Goal: Transaction & Acquisition: Purchase product/service

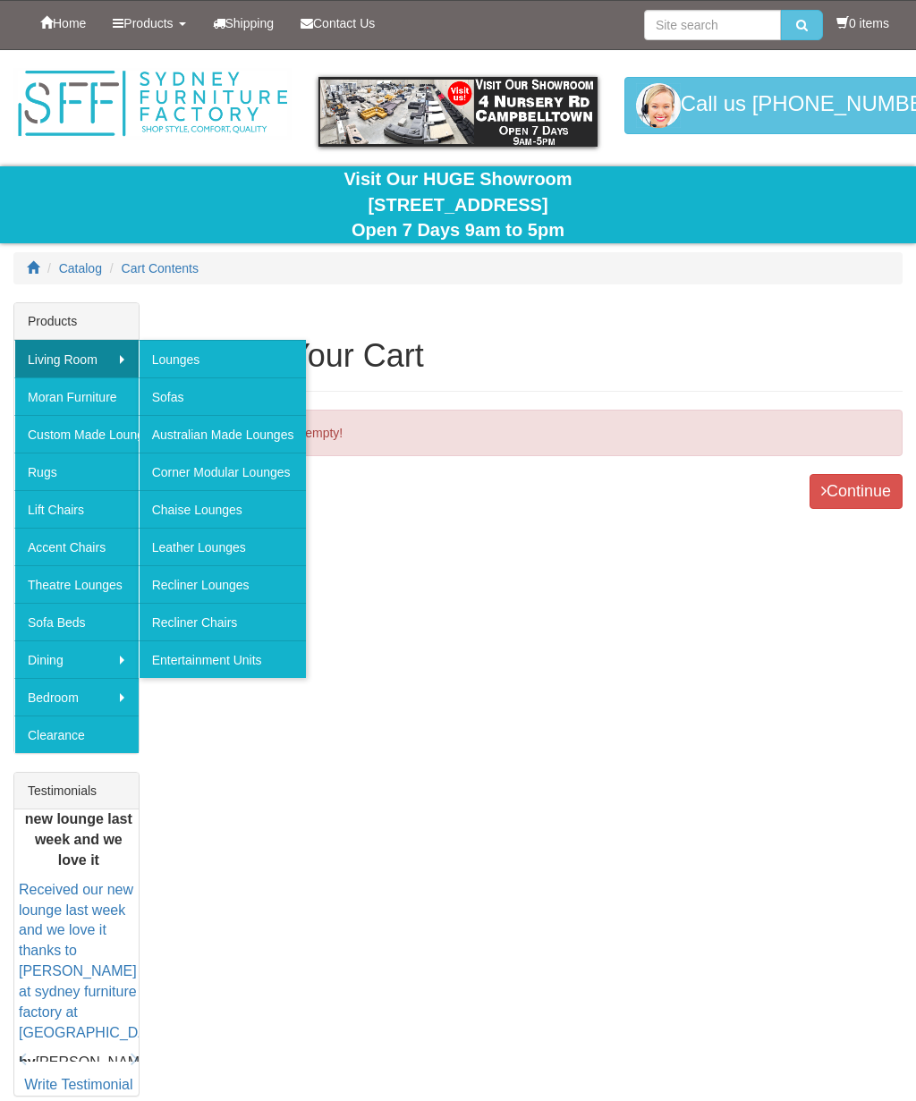
click at [211, 394] on link "Sofas" at bounding box center [223, 396] width 168 height 38
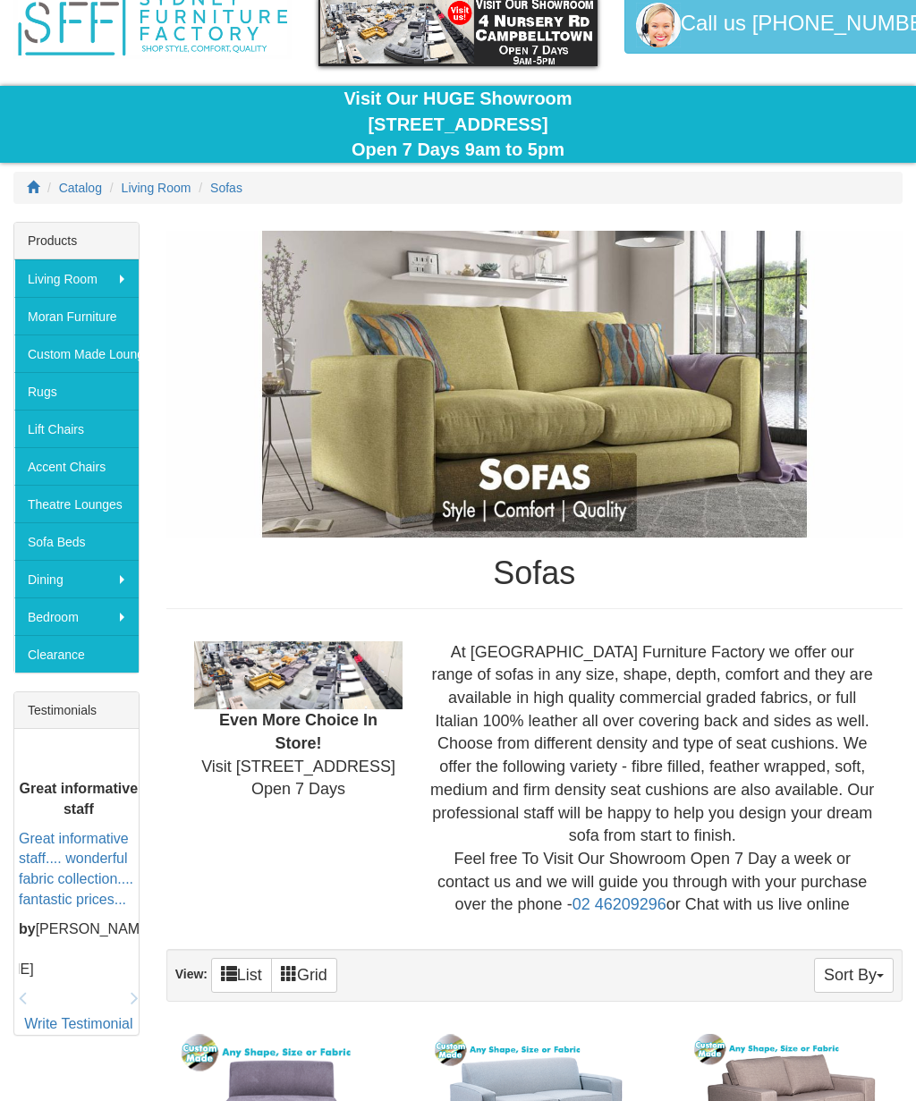
scroll to position [79, 0]
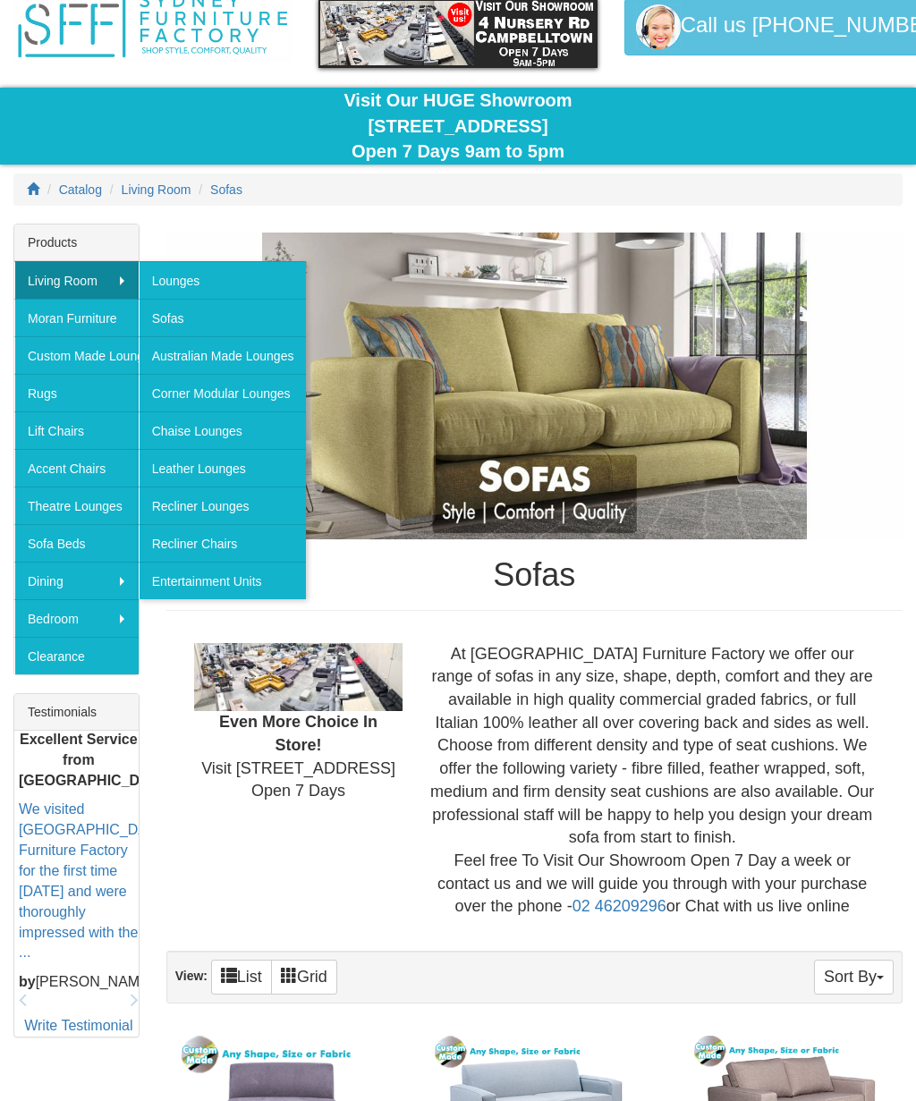
click at [216, 499] on link "Recliner Lounges" at bounding box center [223, 506] width 168 height 38
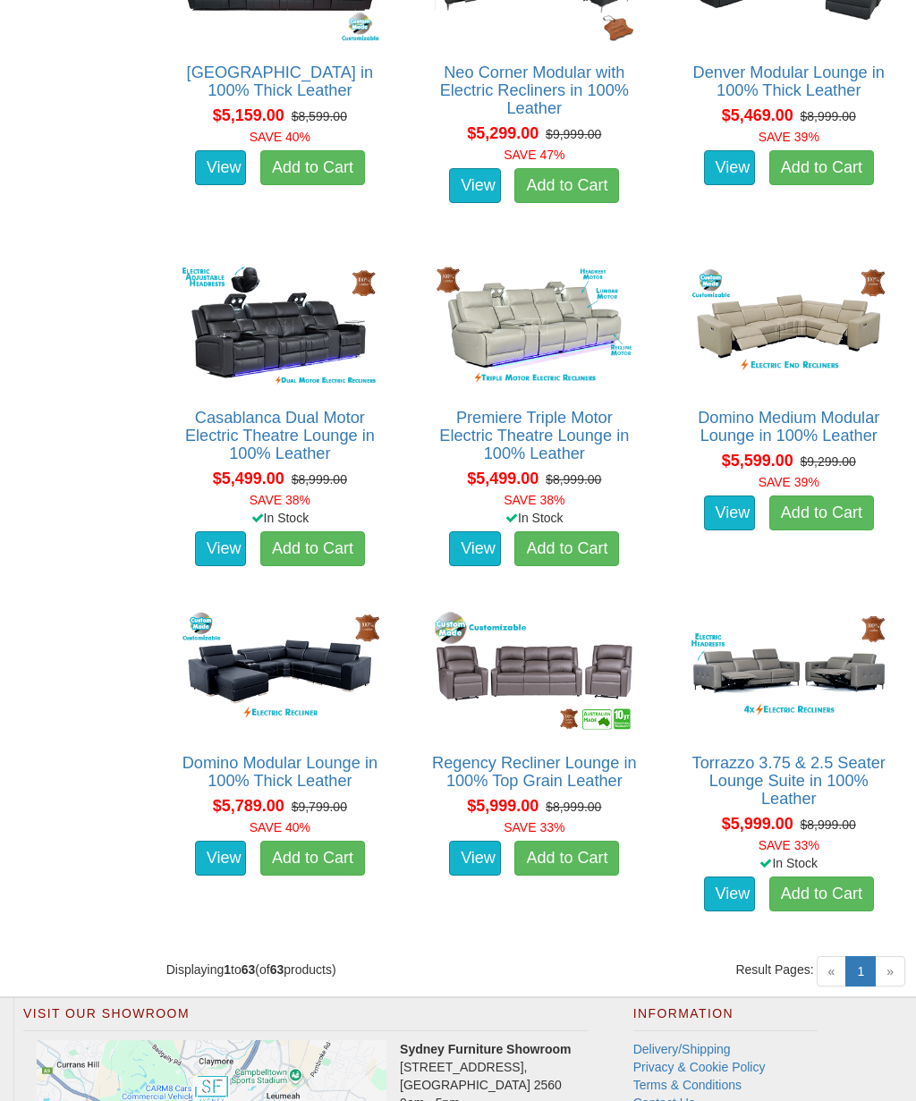
scroll to position [7409, 0]
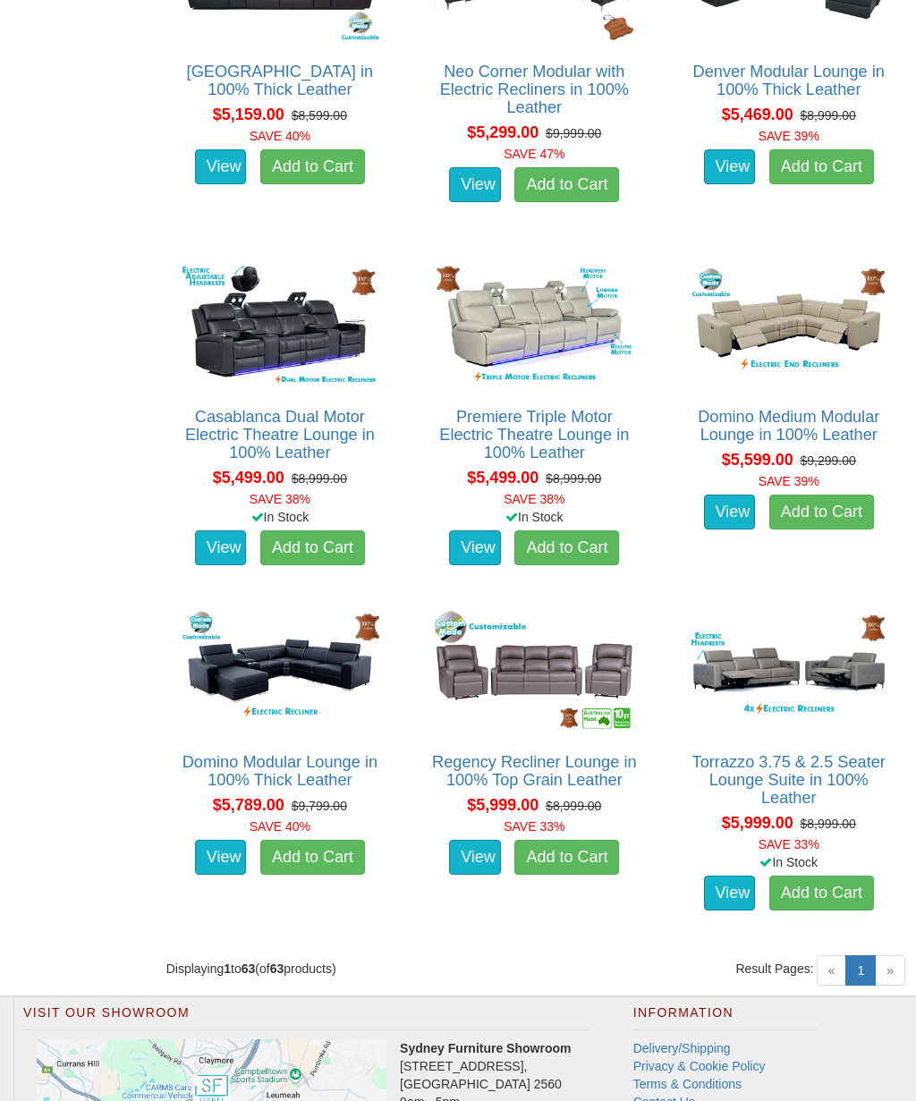
click at [781, 629] on img at bounding box center [789, 670] width 208 height 128
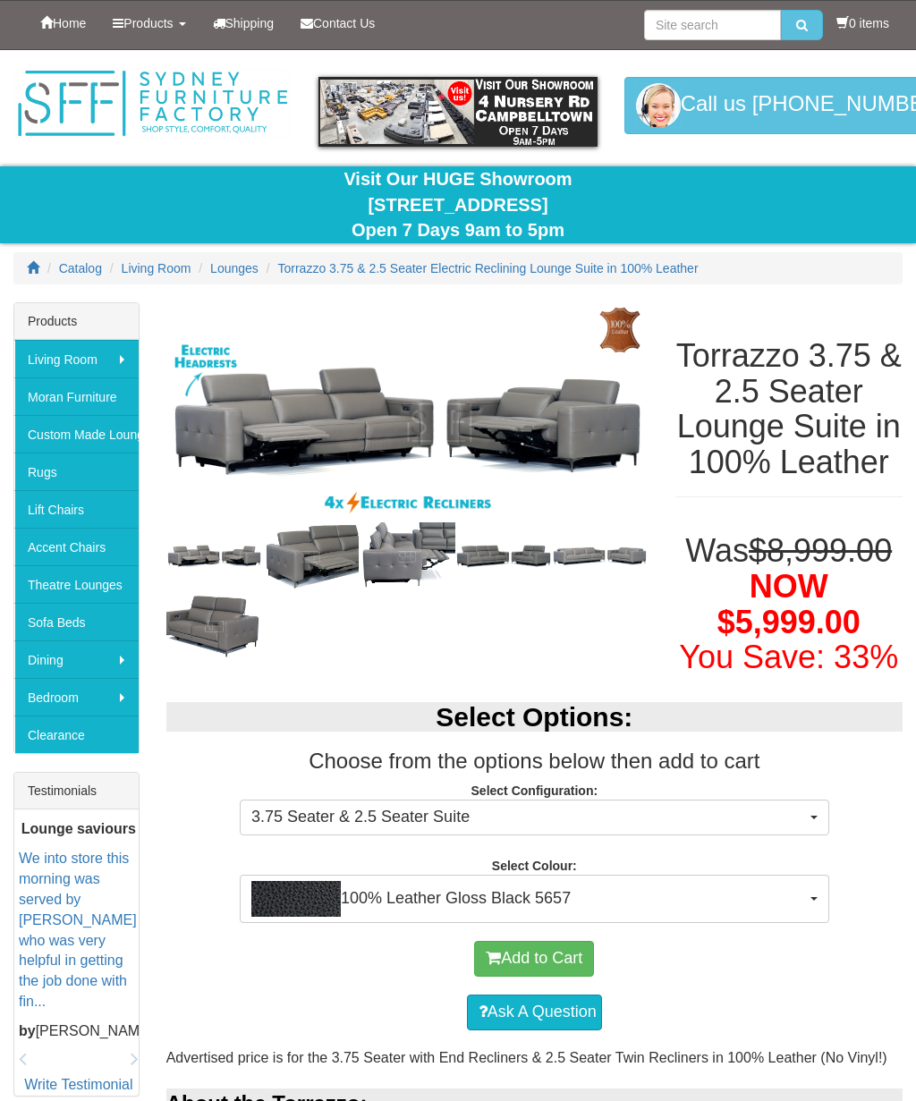
click at [797, 829] on span "3.75 Seater & 2.5 Seater Suite" at bounding box center [528, 817] width 555 height 23
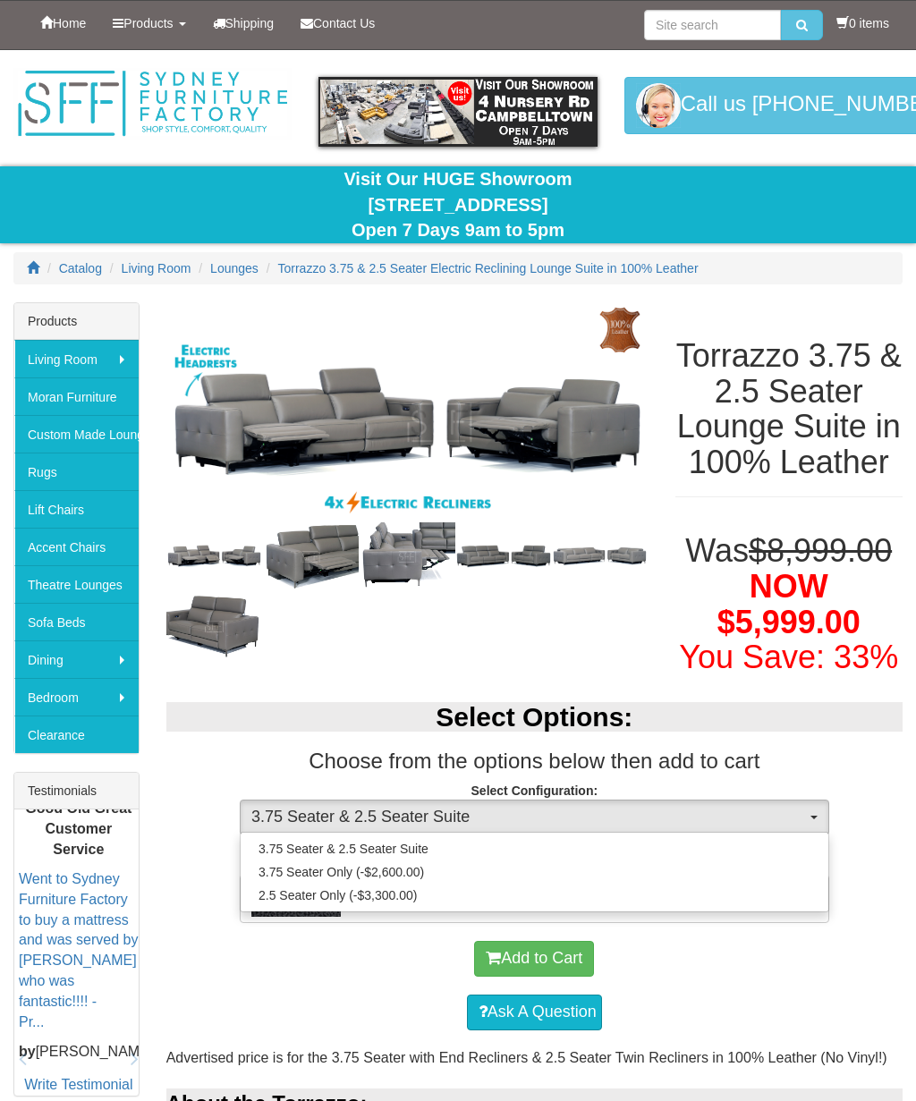
click at [341, 318] on div at bounding box center [458, 550] width 916 height 1101
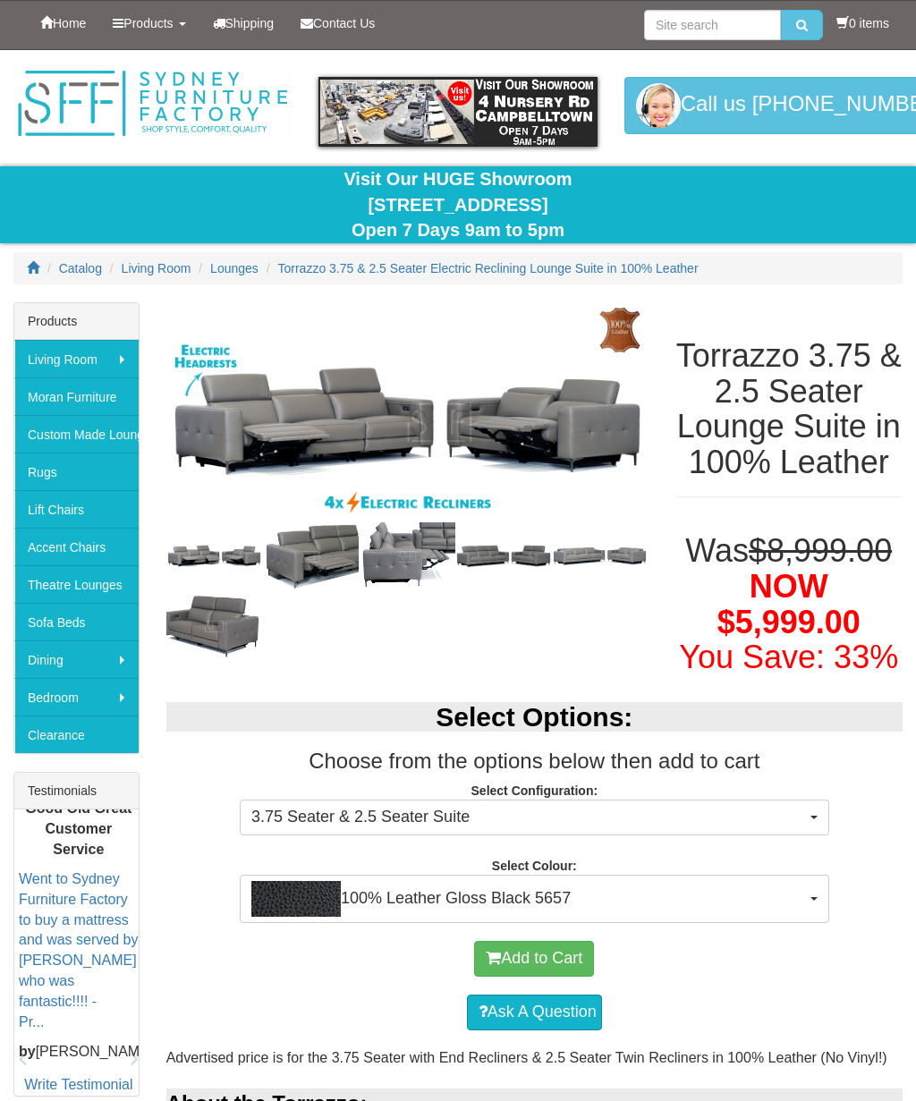
click at [775, 917] on span "100% Leather Gloss Black 5657" at bounding box center [528, 899] width 555 height 36
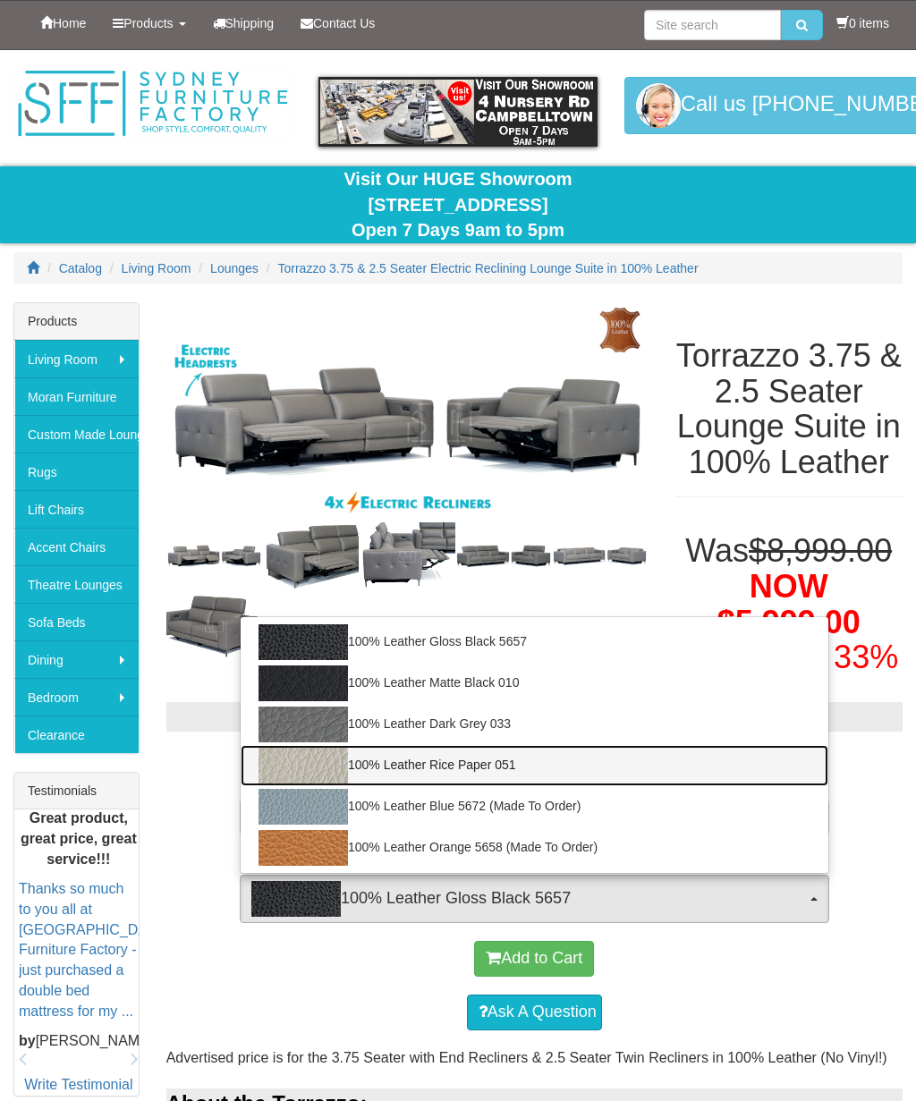
click at [490, 785] on link "100% Leather Rice Paper 051" at bounding box center [535, 765] width 588 height 41
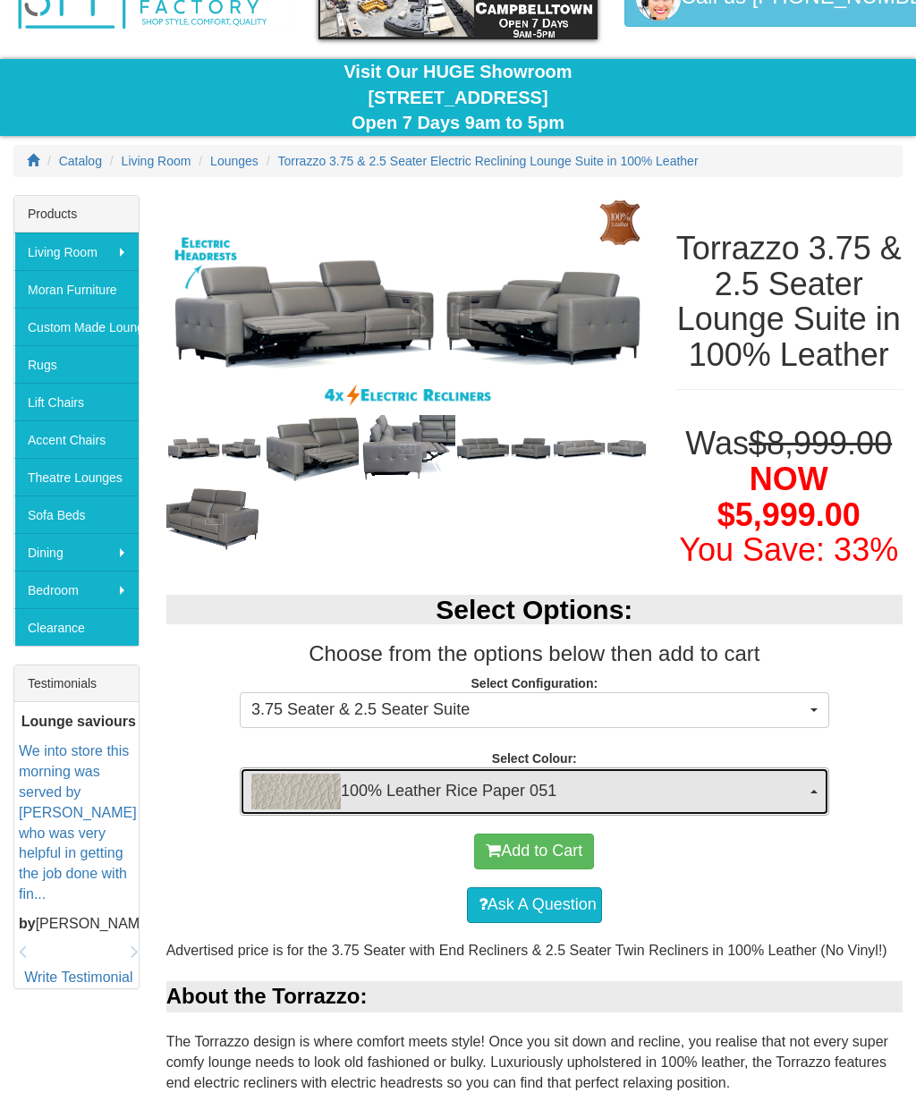
scroll to position [108, 0]
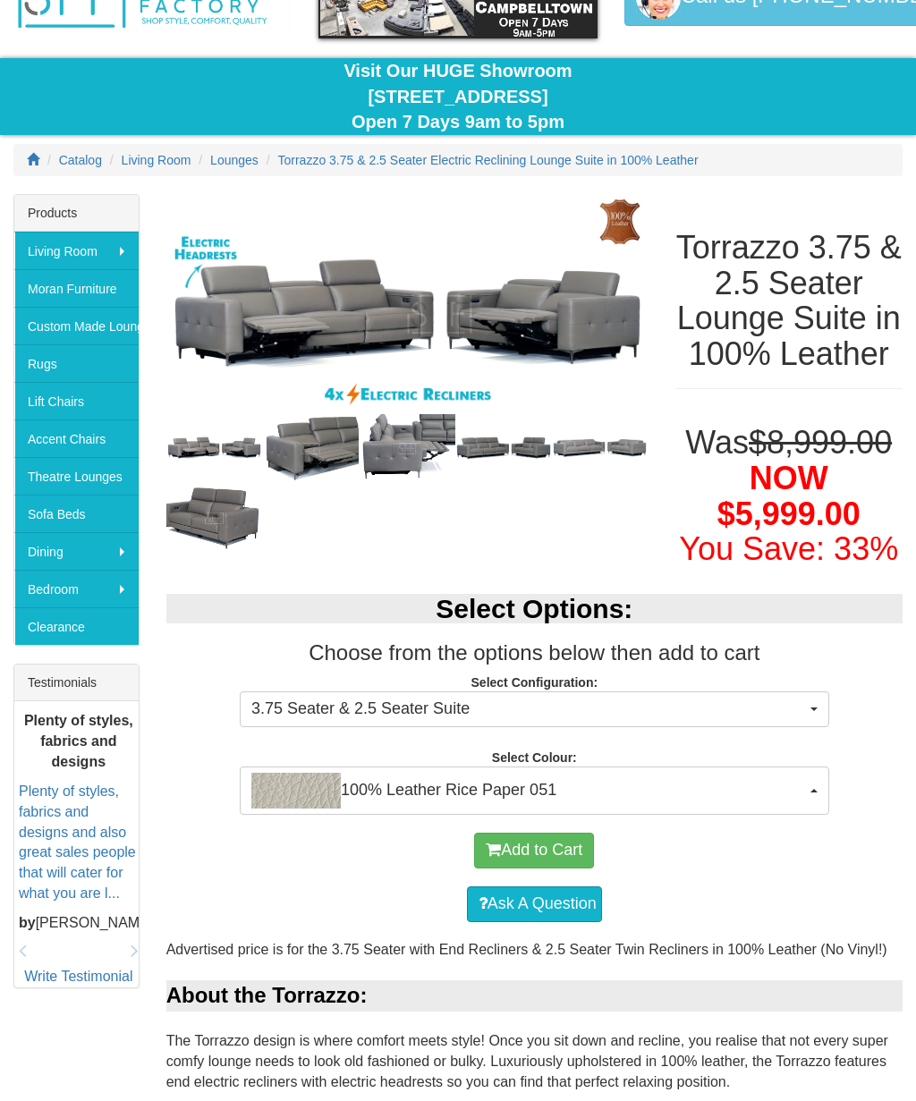
click at [724, 809] on span "100% Leather Rice Paper 051" at bounding box center [528, 791] width 555 height 36
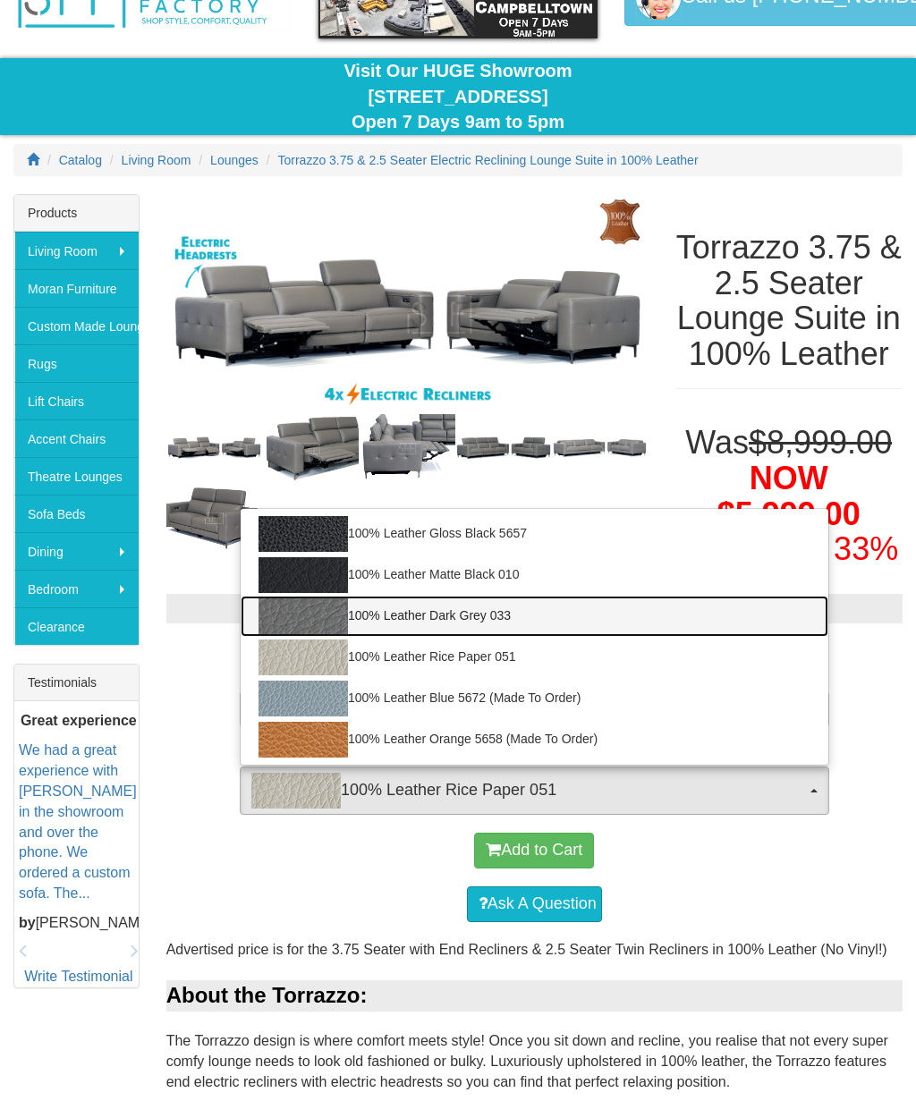
click at [490, 637] on link "100% Leather Dark Grey 033" at bounding box center [535, 616] width 588 height 41
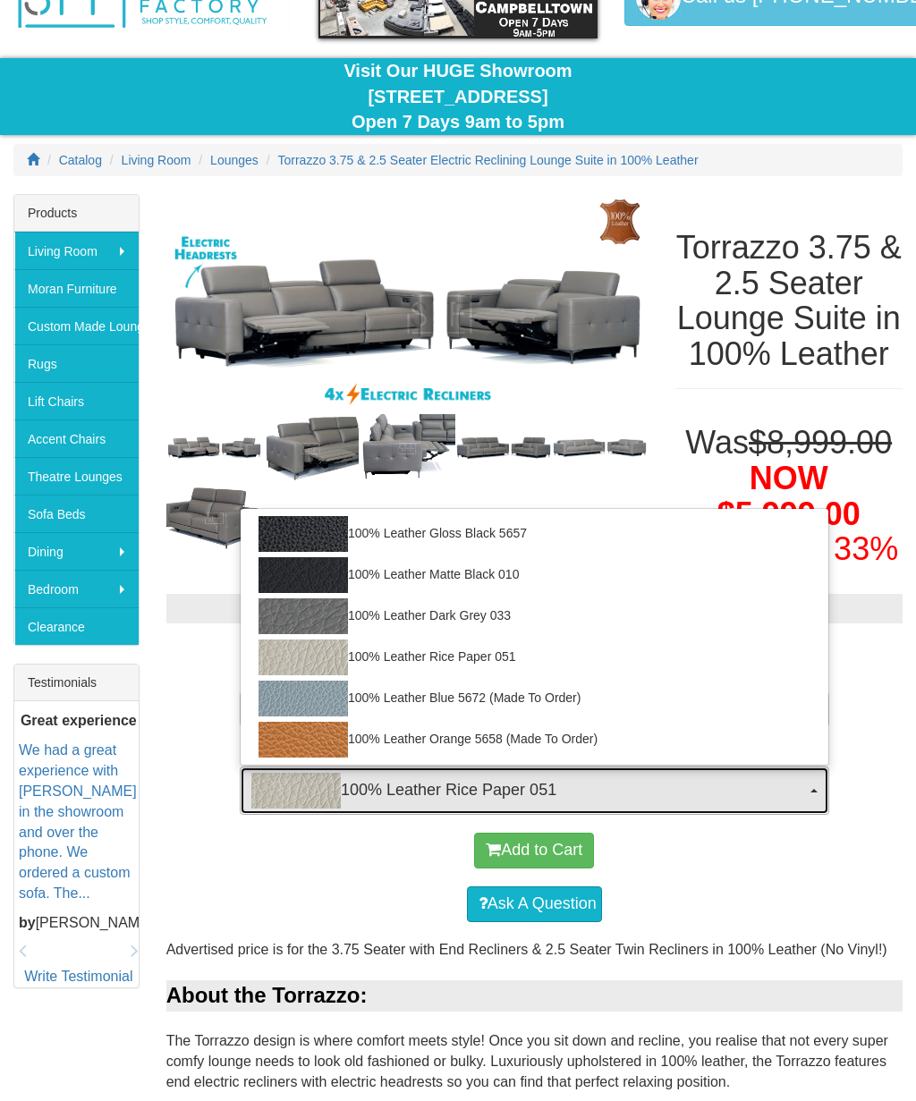
select select "2021"
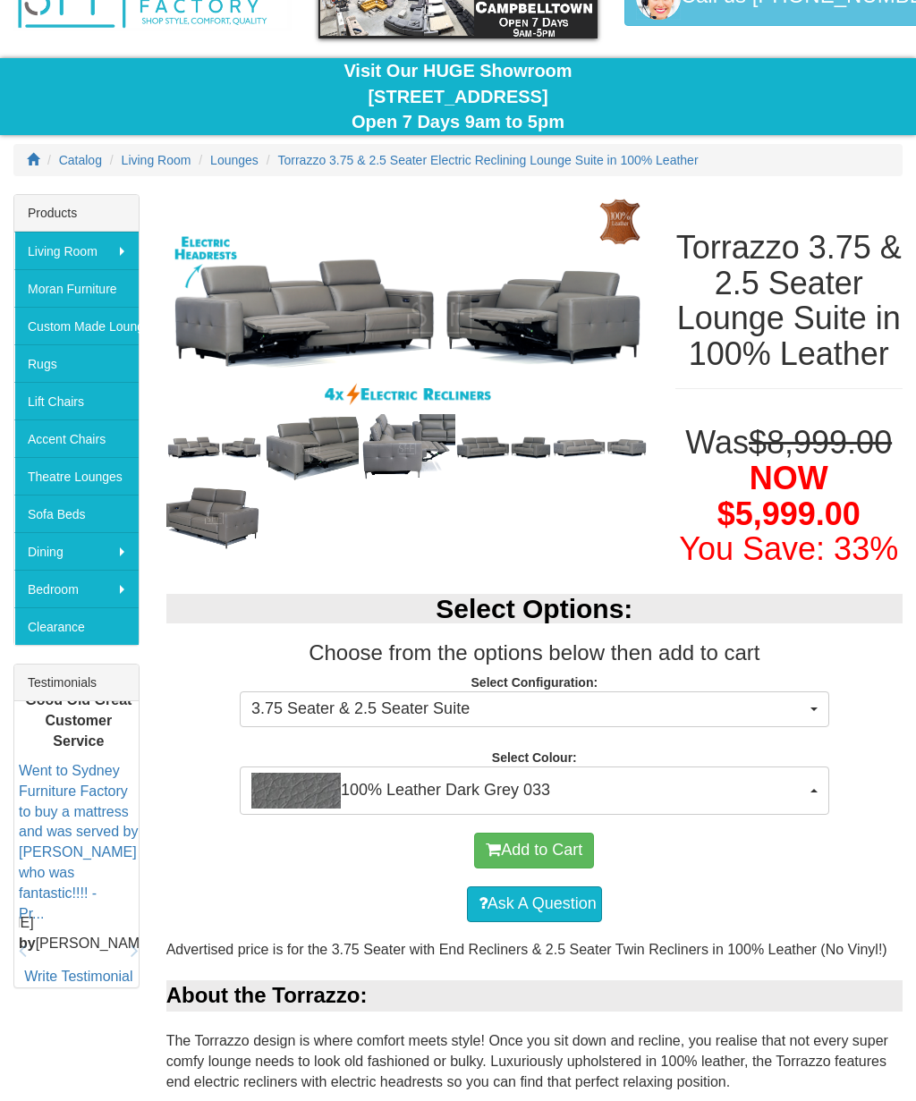
click at [585, 869] on button "Add to Cart" at bounding box center [534, 851] width 120 height 36
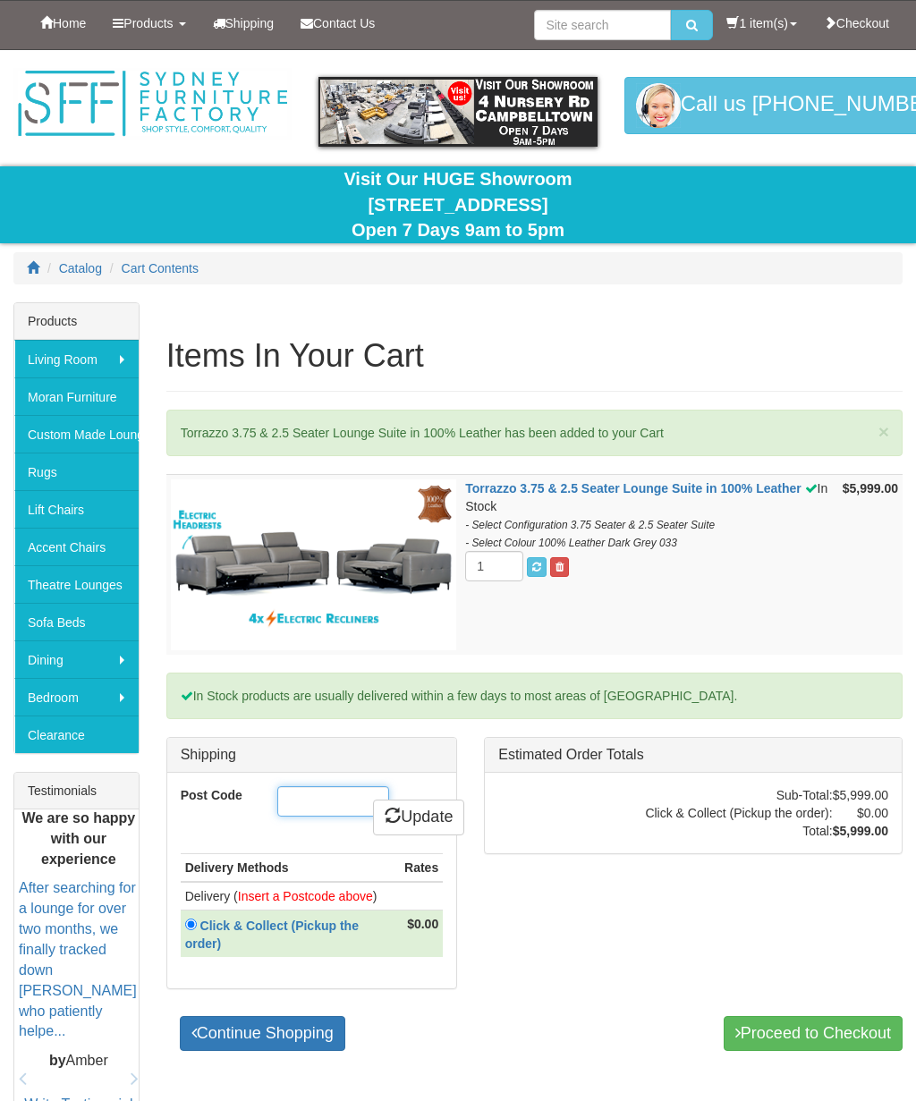
click at [314, 793] on input "Post Code" at bounding box center [333, 801] width 112 height 30
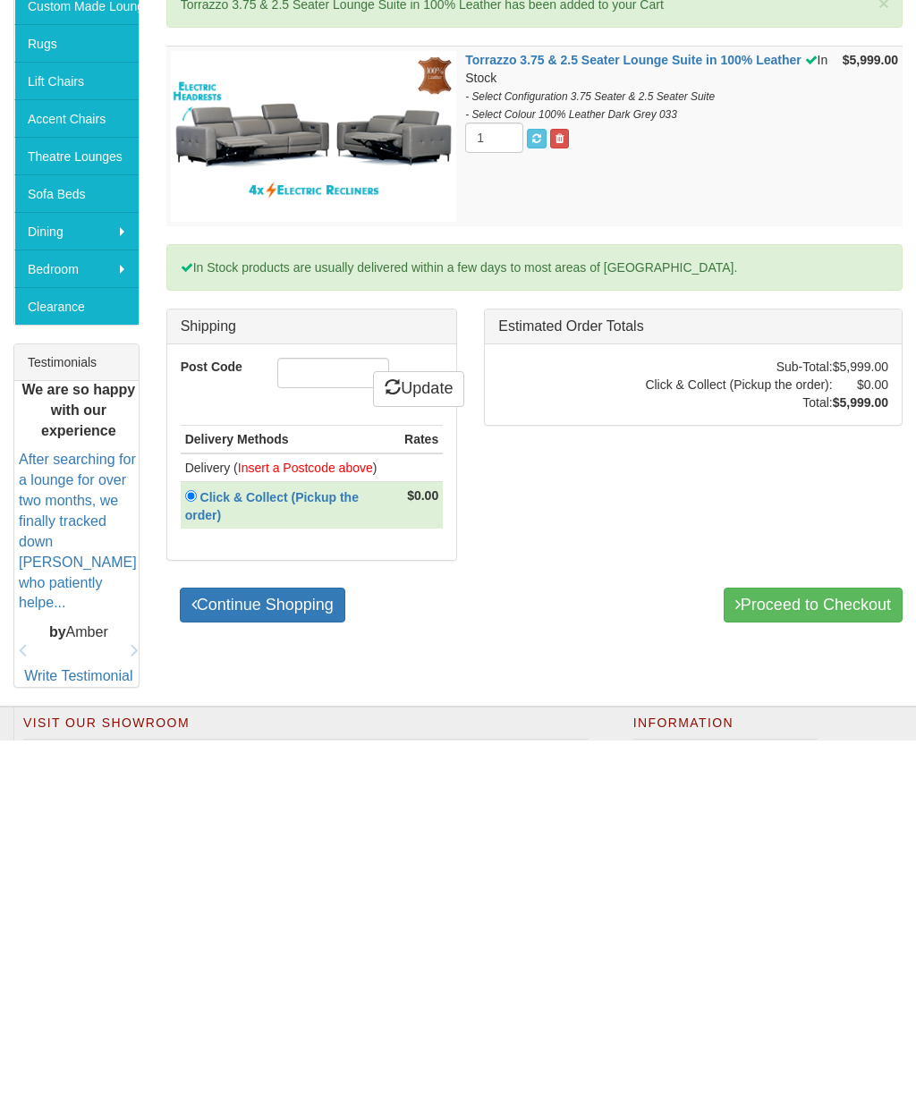
scroll to position [335, 0]
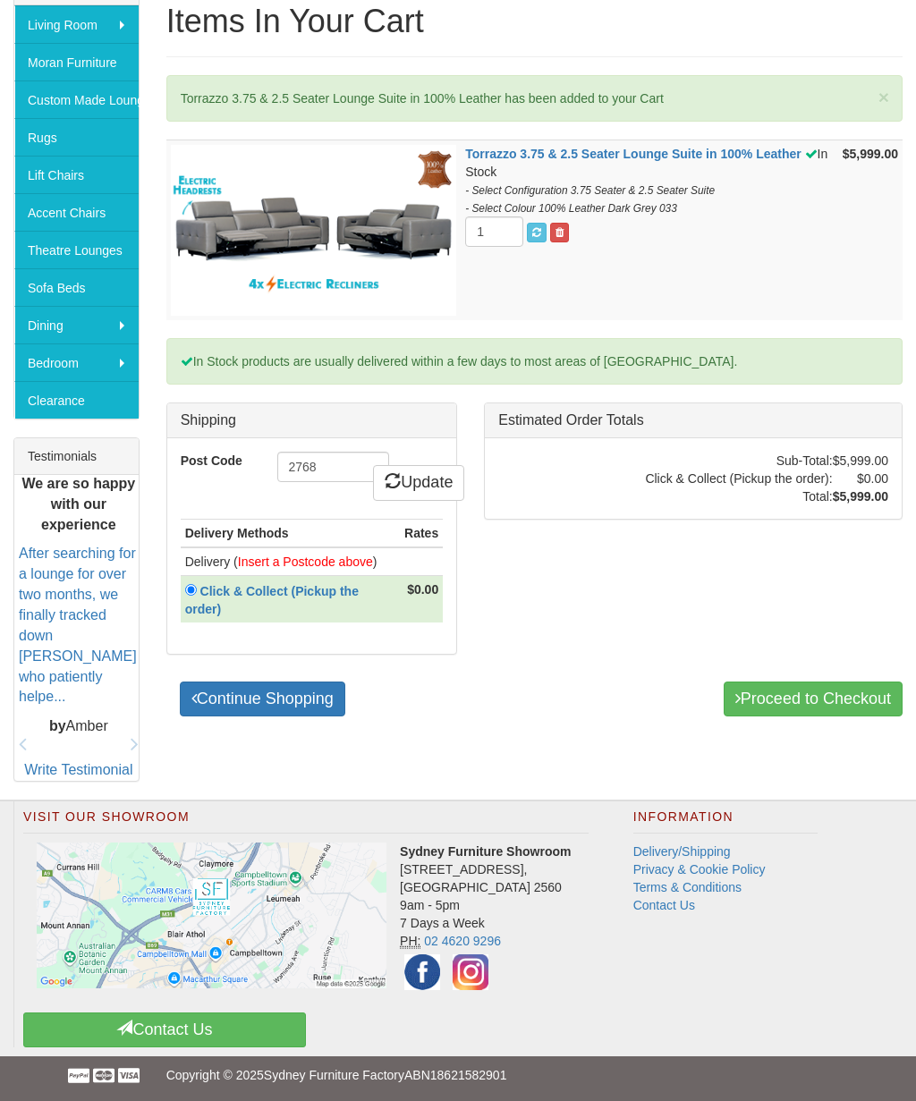
type input "2768"
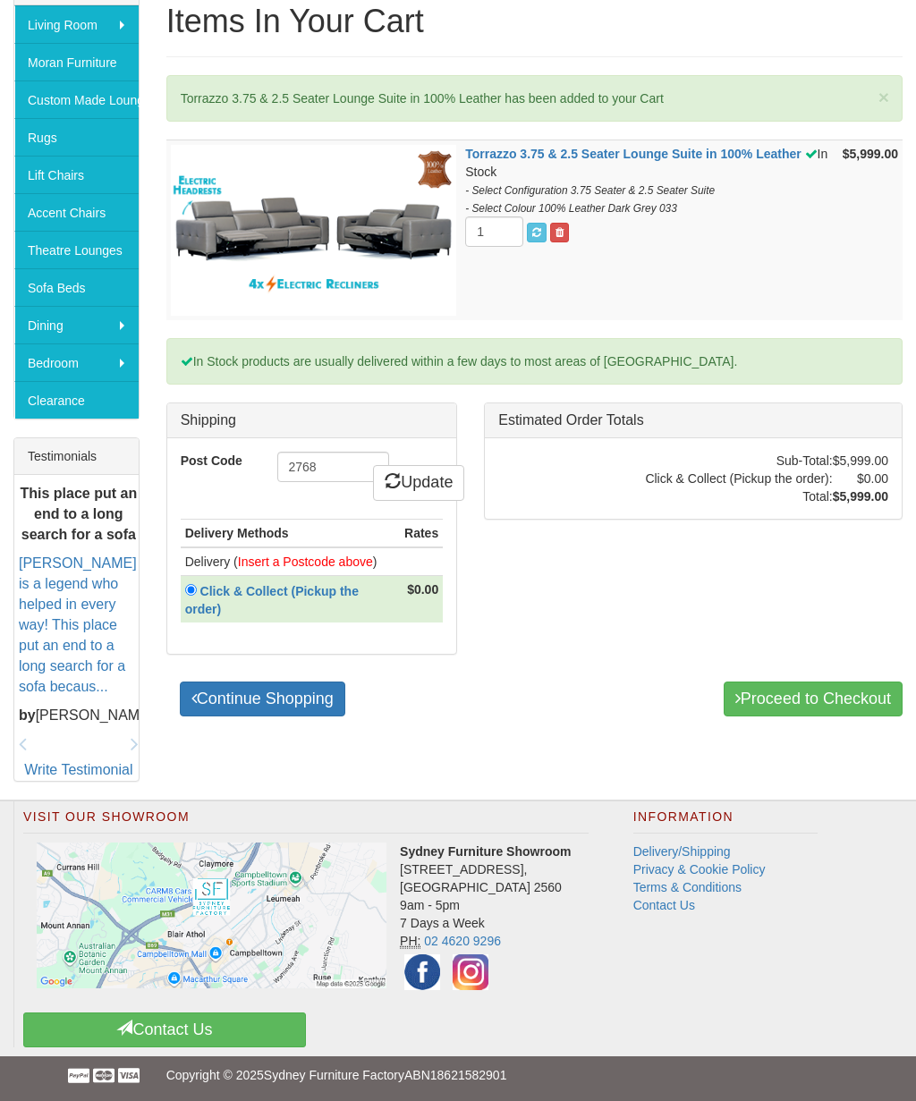
click at [433, 470] on link "Update" at bounding box center [418, 483] width 91 height 36
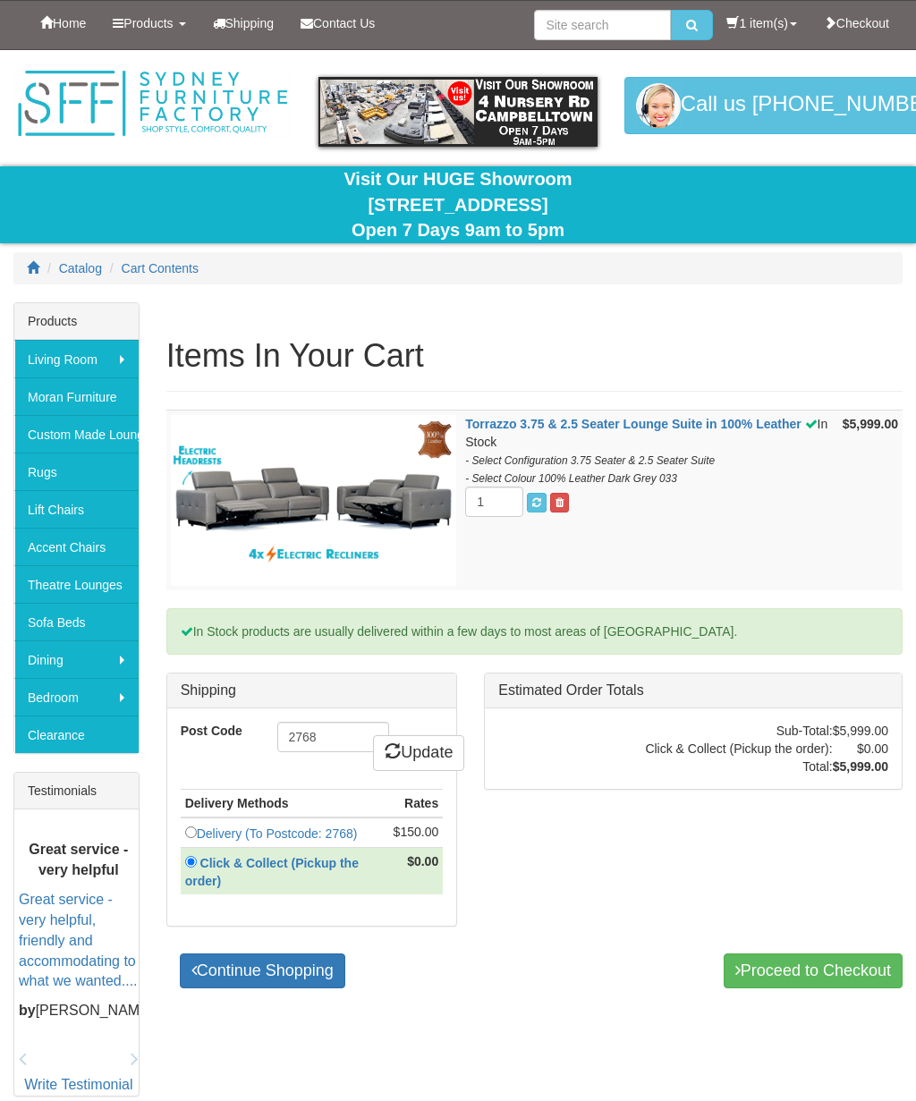
click at [197, 829] on input "radio" at bounding box center [191, 832] width 12 height 12
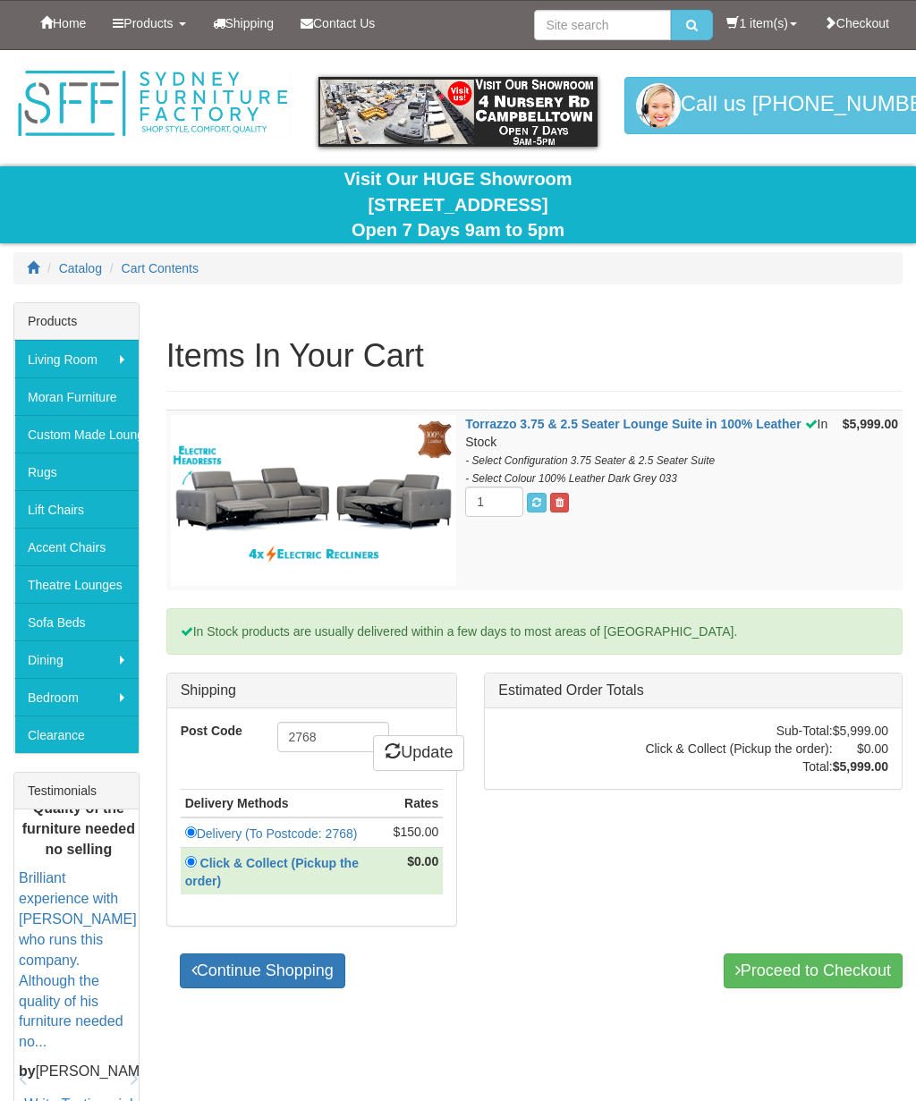
scroll to position [335, 0]
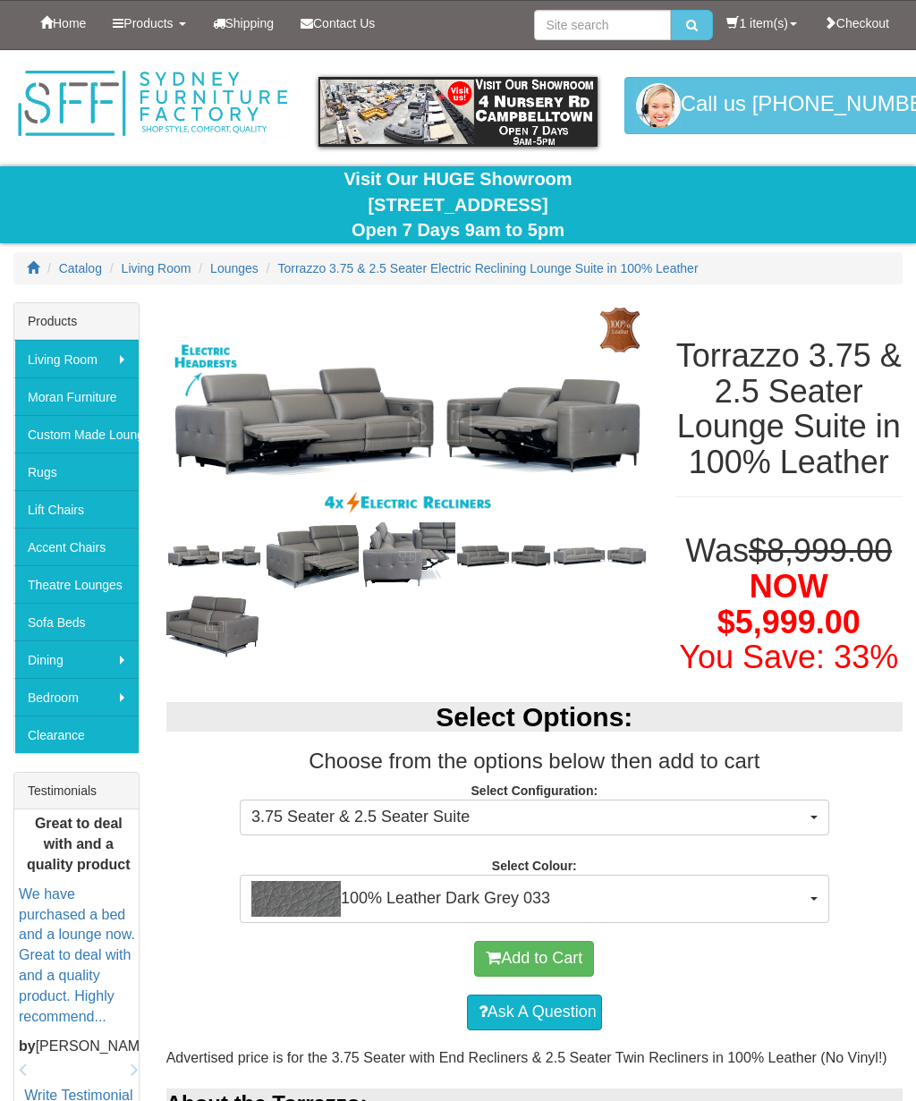
select select "2021"
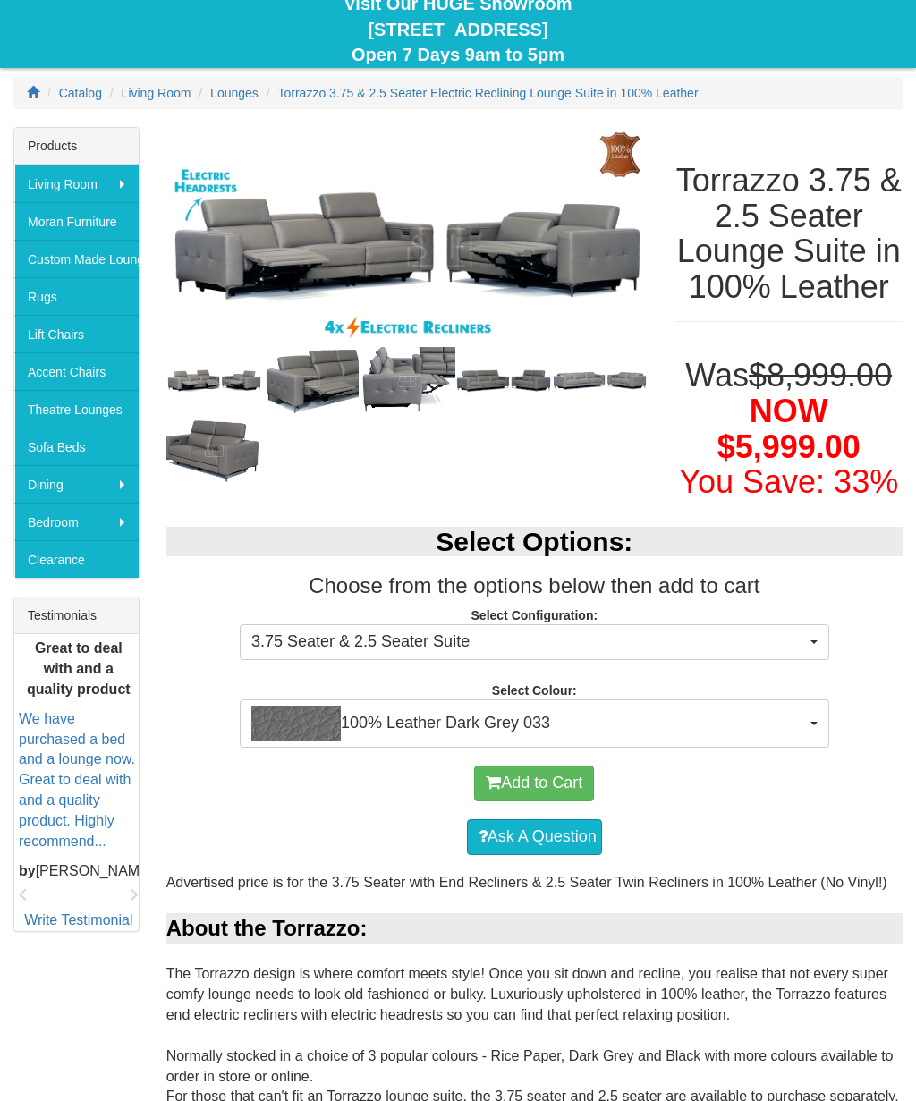
click at [582, 654] on span "3.75 Seater & 2.5 Seater Suite" at bounding box center [528, 642] width 555 height 23
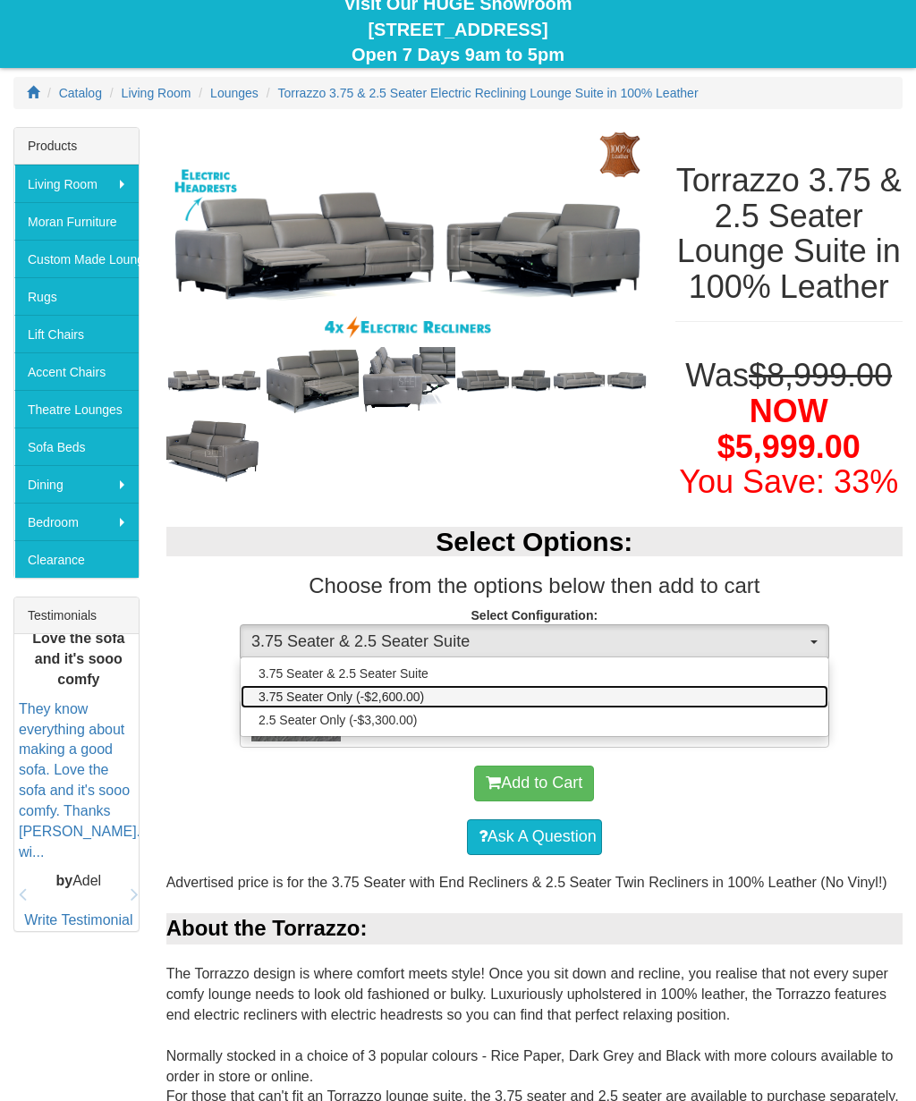
click at [415, 706] on span "3.75 Seater Only (-$2,600.00)" at bounding box center [340, 697] width 165 height 18
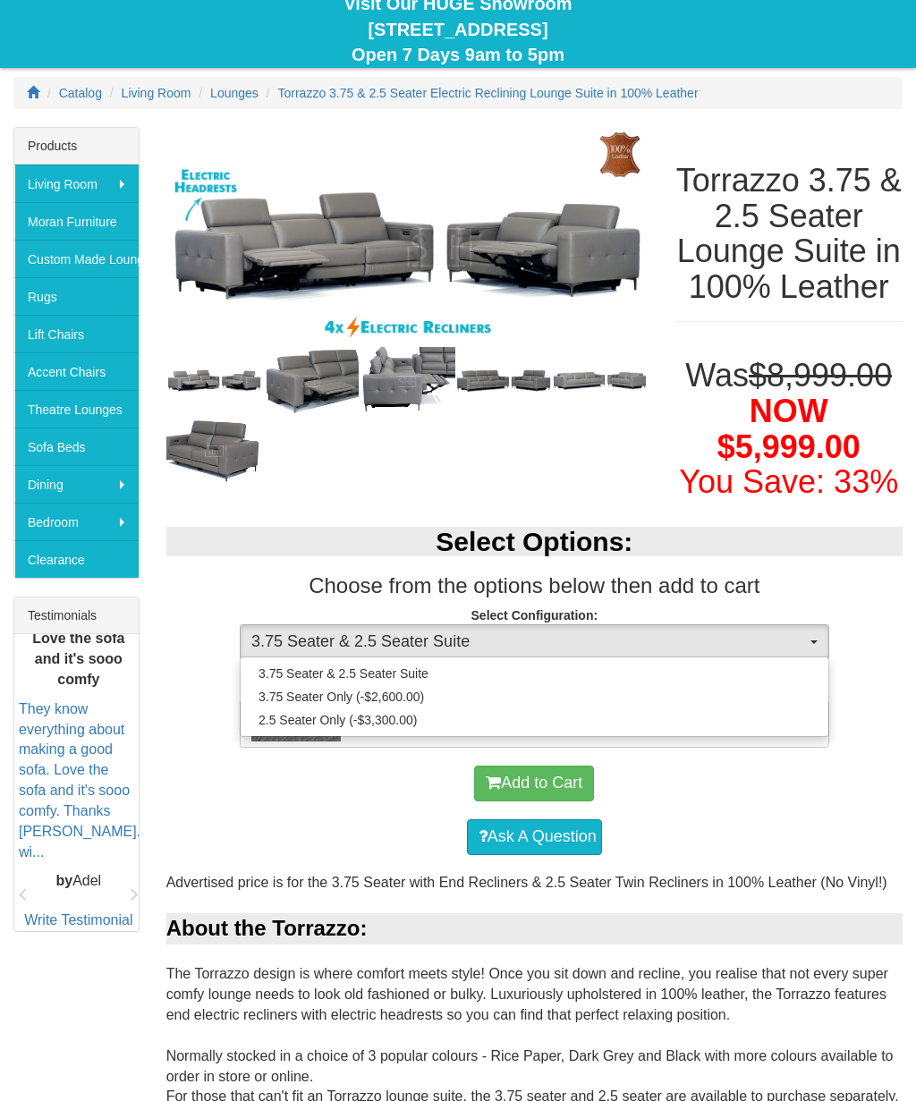
select select "2017"
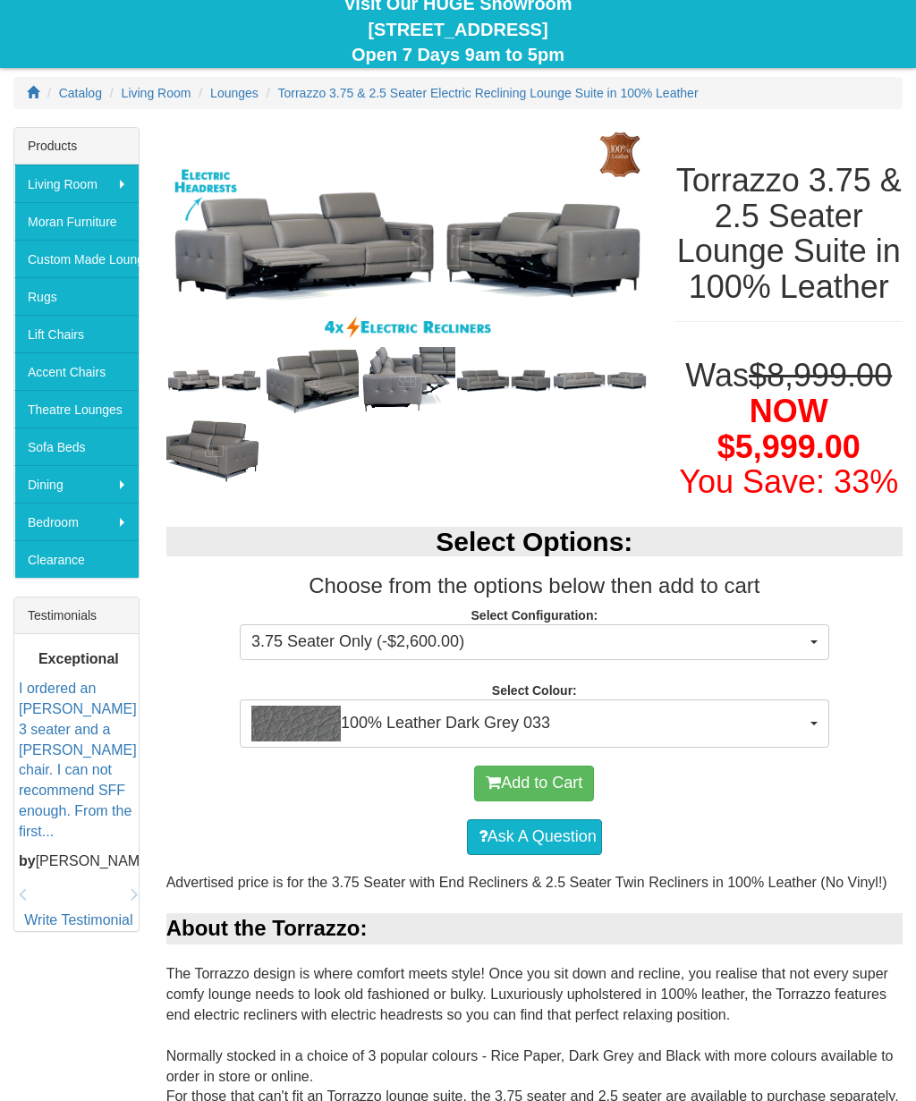
click at [569, 801] on button "Add to Cart" at bounding box center [534, 784] width 120 height 36
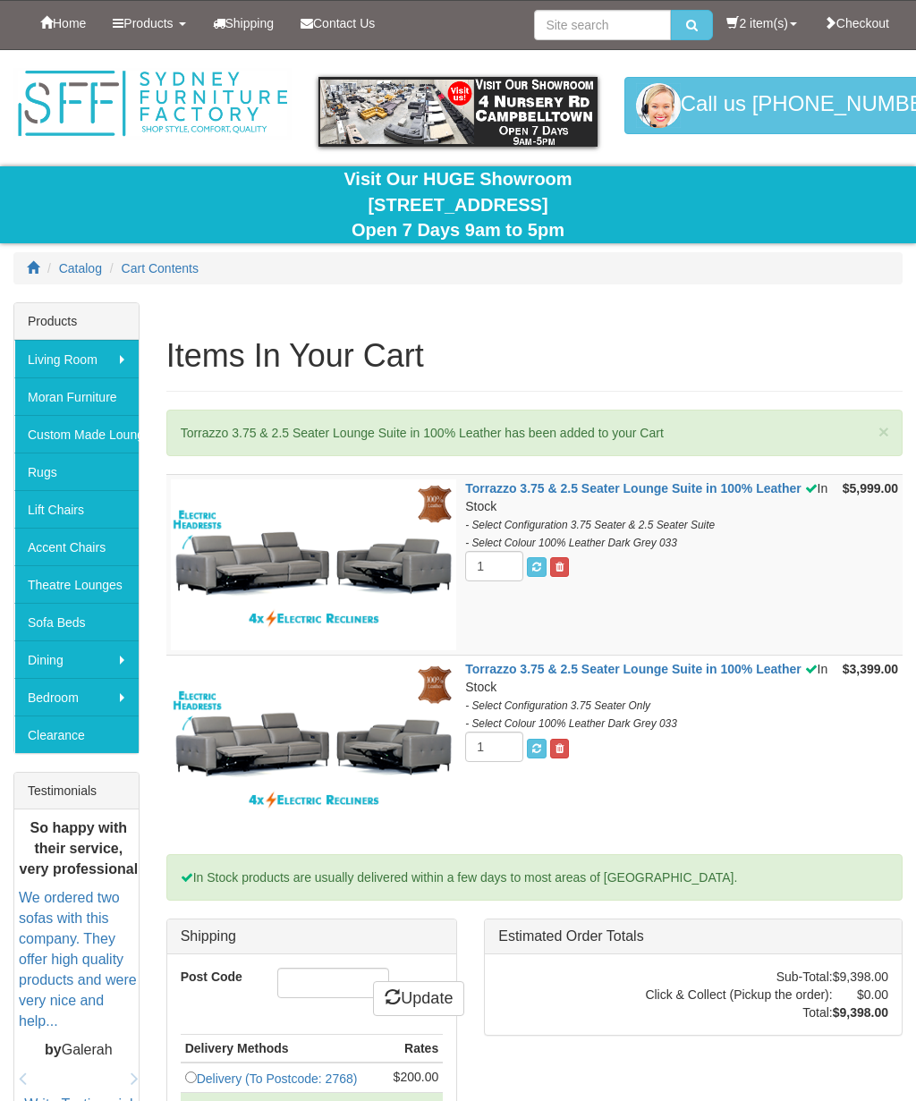
click at [560, 564] on span at bounding box center [559, 567] width 8 height 11
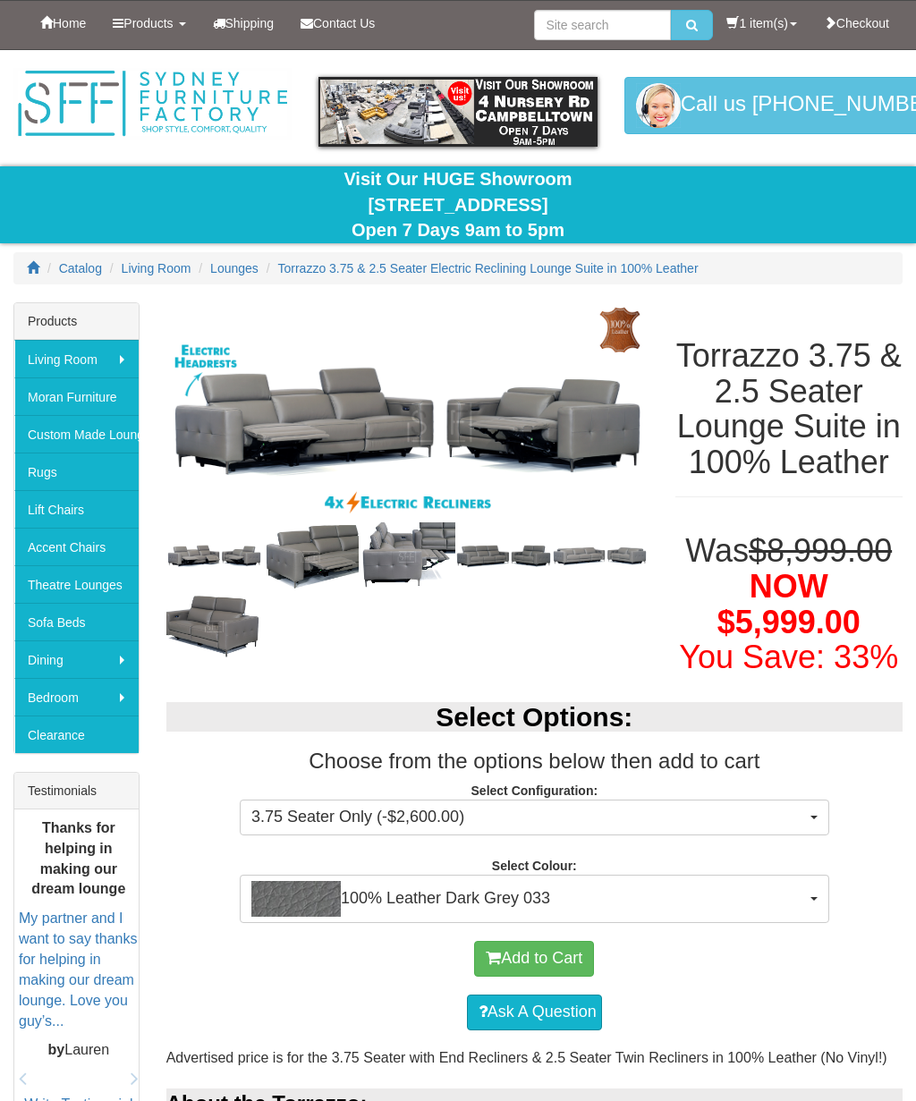
select select "2017"
select select "2021"
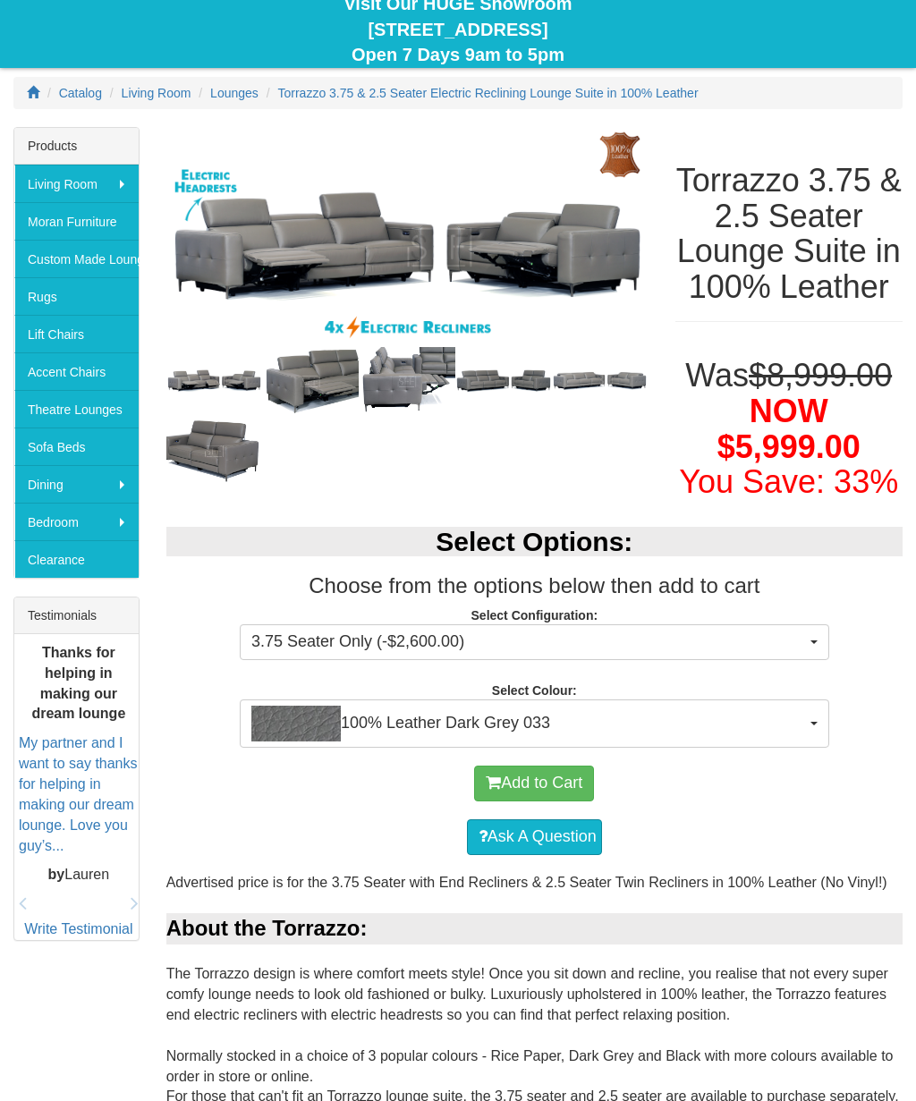
click at [572, 654] on span "3.75 Seater Only (-$2,600.00)" at bounding box center [528, 642] width 555 height 23
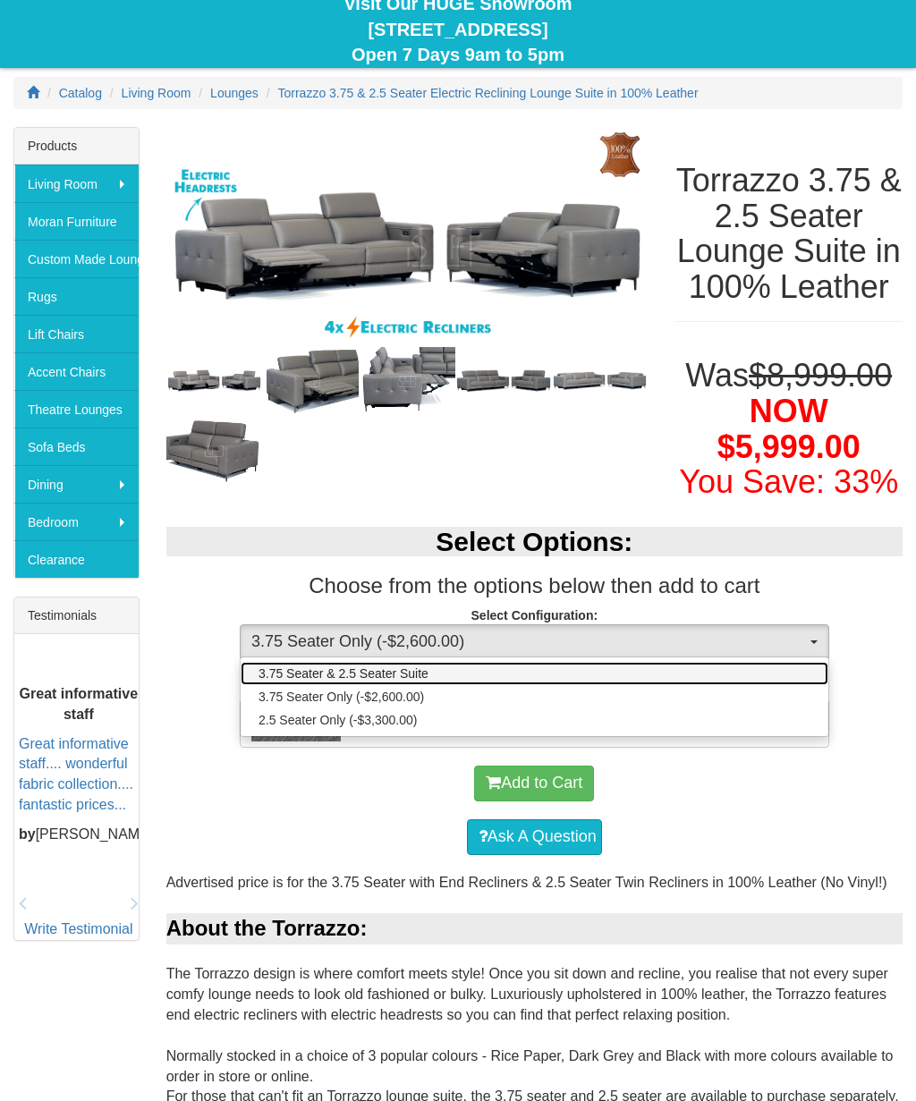
click at [446, 685] on link "3.75 Seater & 2.5 Seater Suite" at bounding box center [535, 673] width 588 height 23
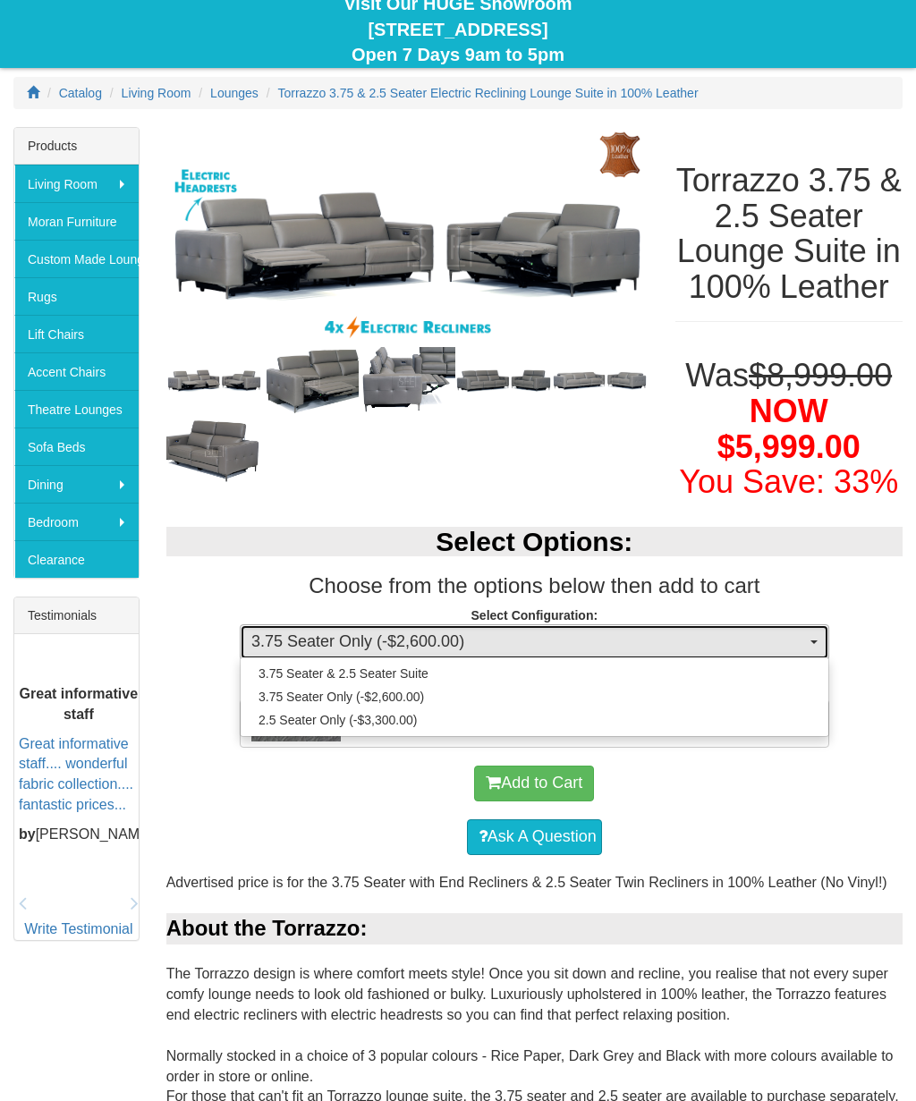
select select "1980"
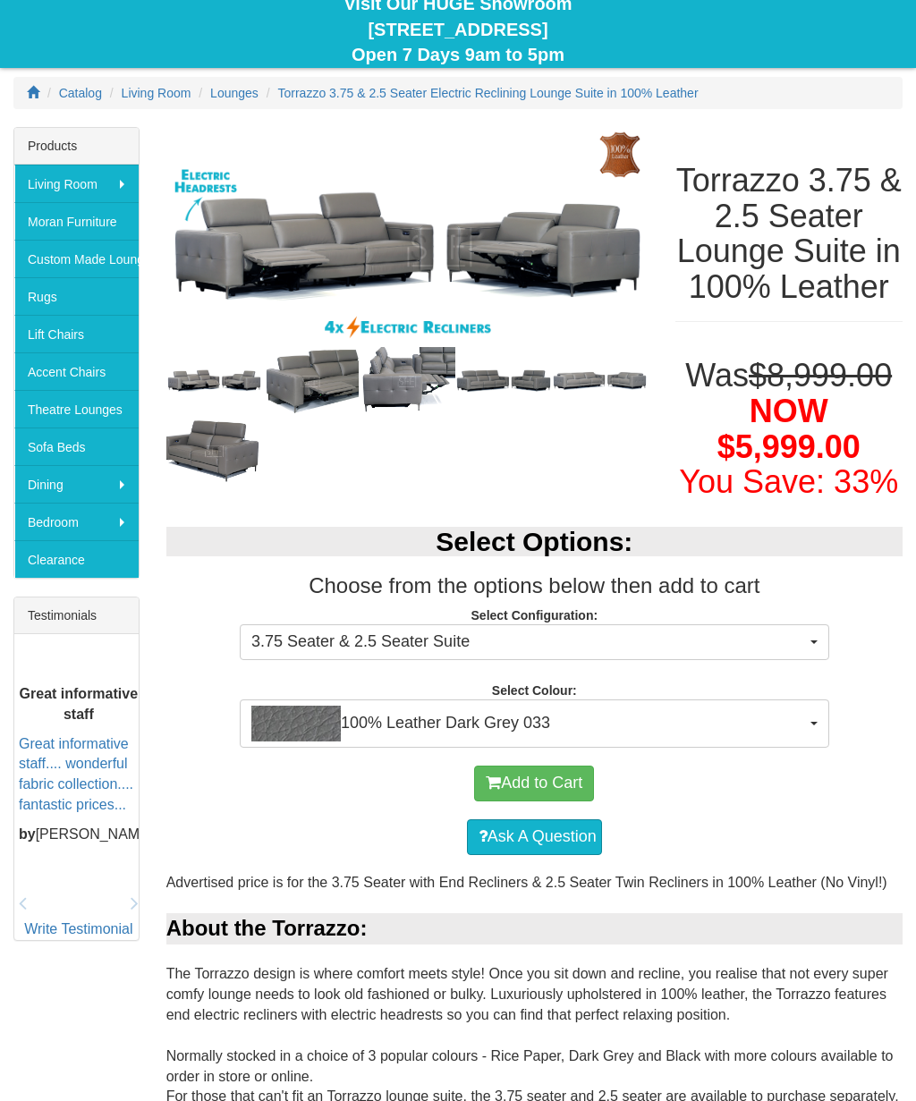
click at [530, 742] on span "100% Leather Dark Grey 033" at bounding box center [528, 724] width 555 height 36
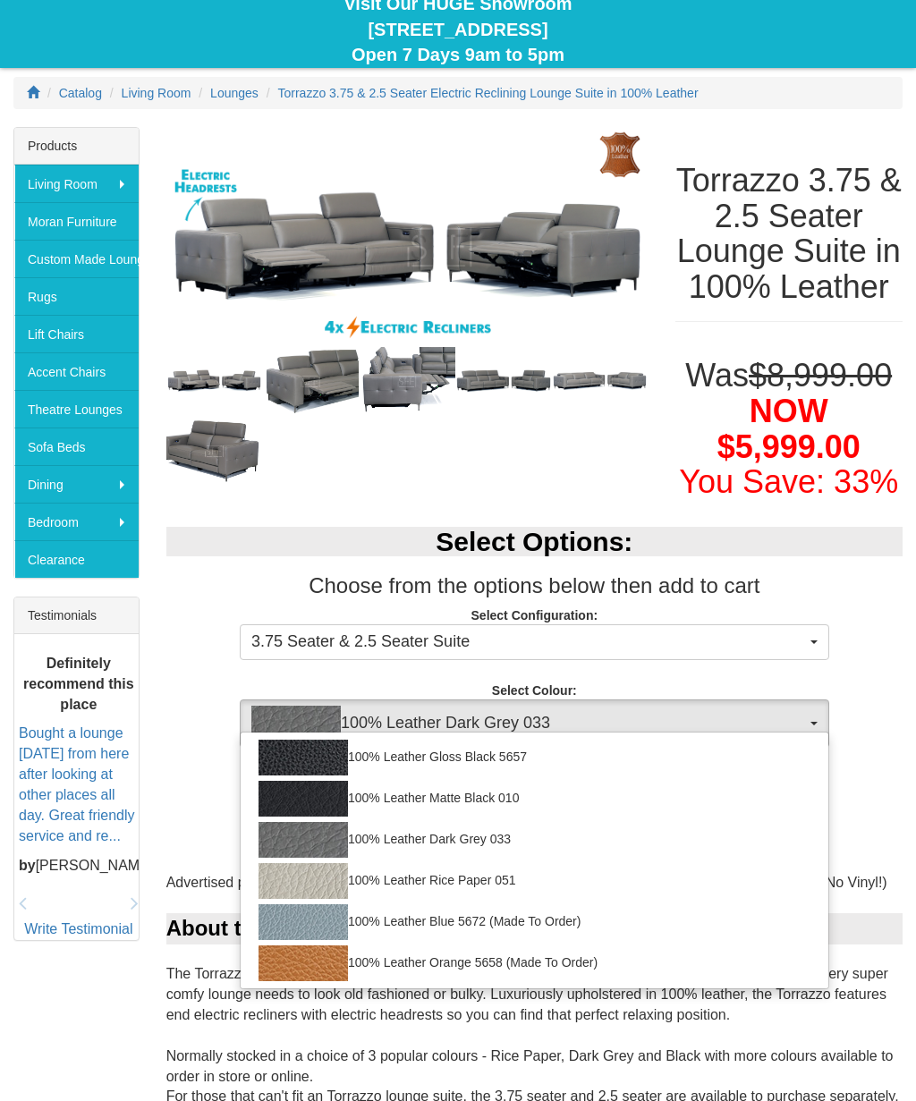
click at [854, 563] on div at bounding box center [458, 550] width 916 height 1101
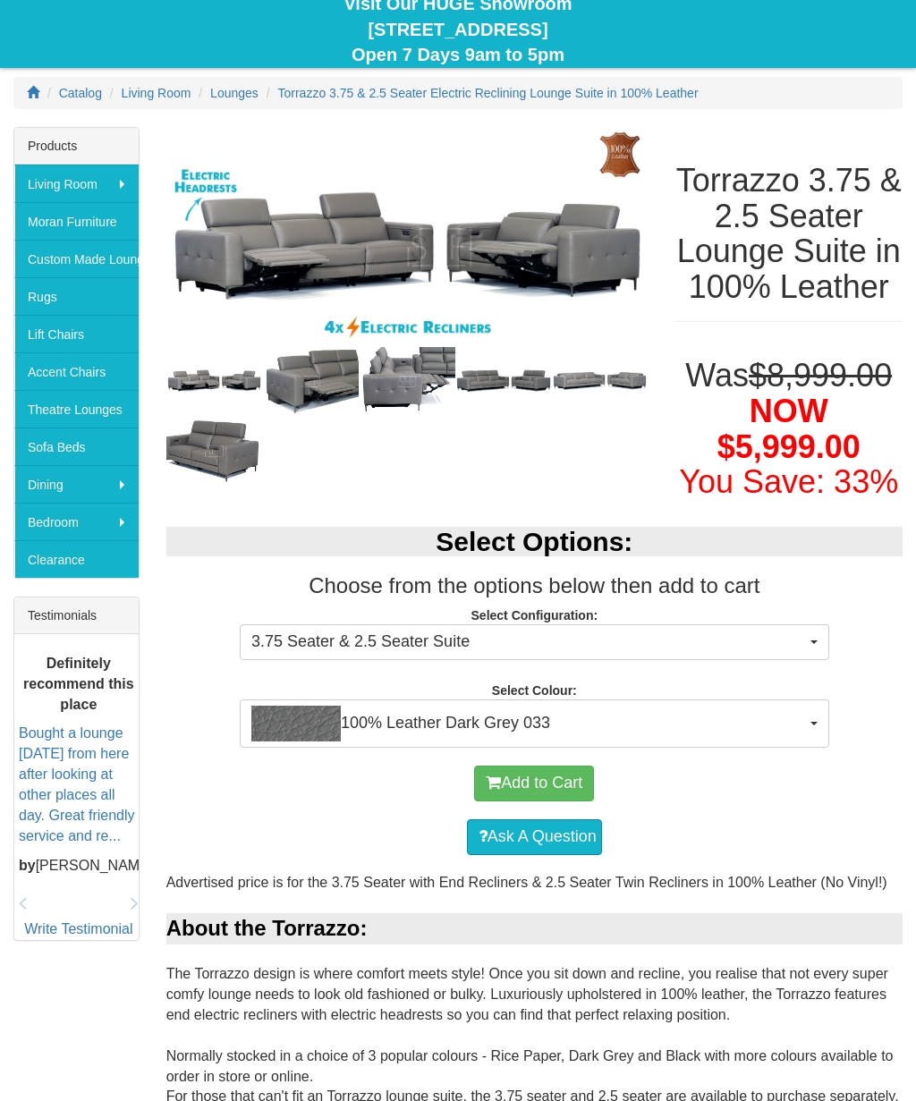
click at [566, 801] on button "Add to Cart" at bounding box center [534, 784] width 120 height 36
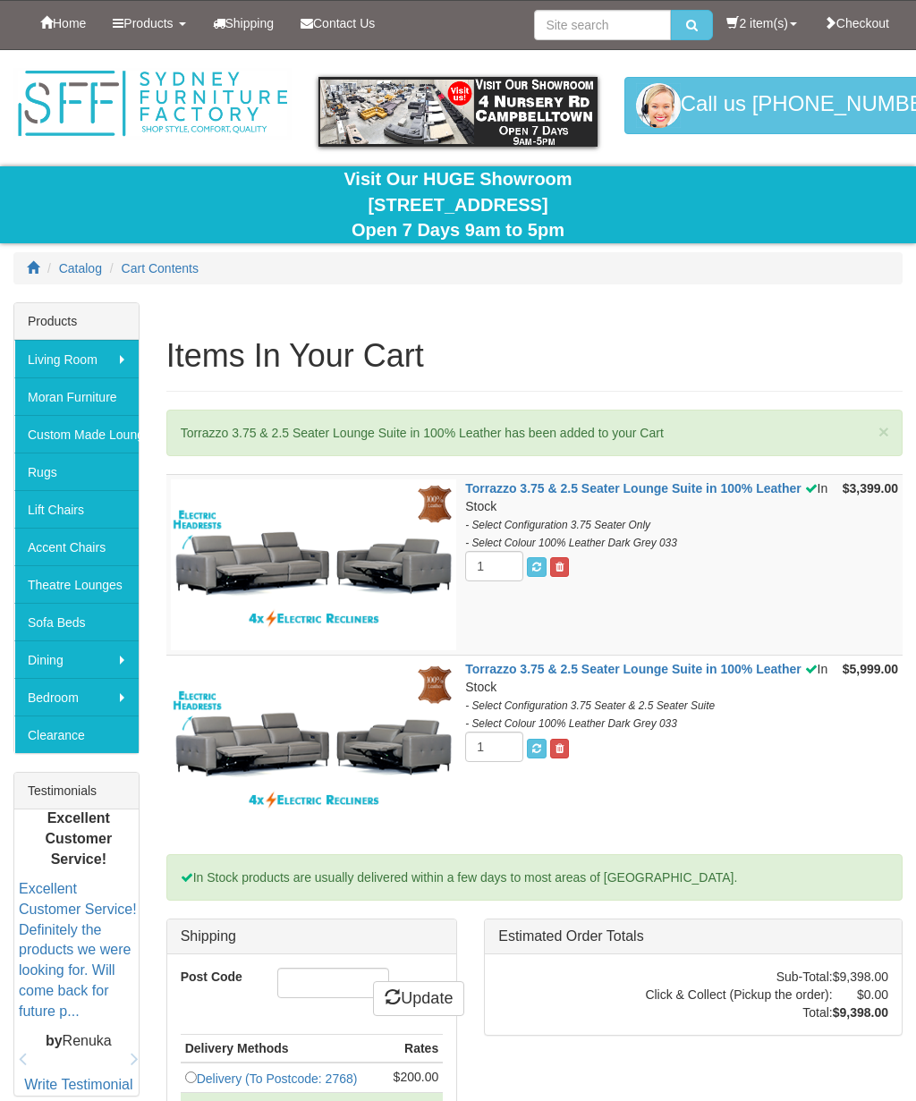
click at [563, 568] on span at bounding box center [559, 567] width 8 height 11
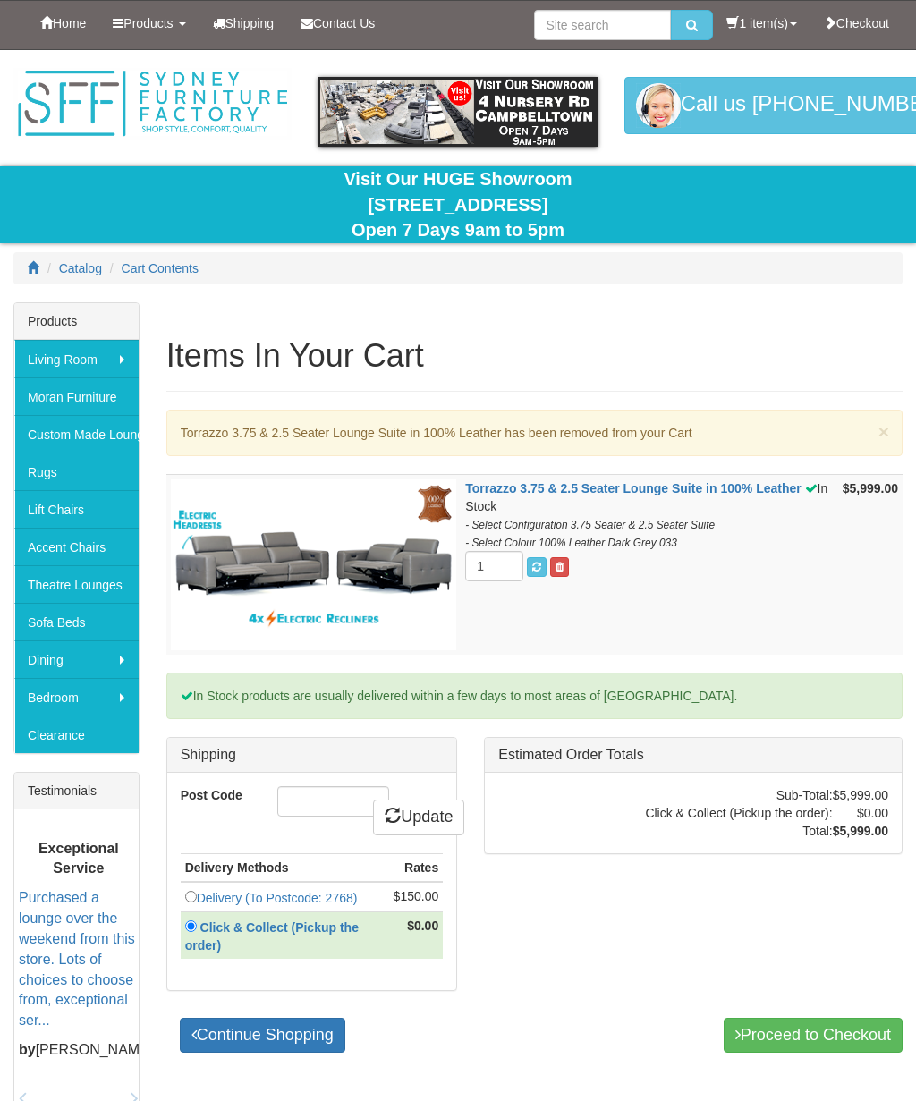
click at [193, 891] on input "radio" at bounding box center [191, 897] width 12 height 12
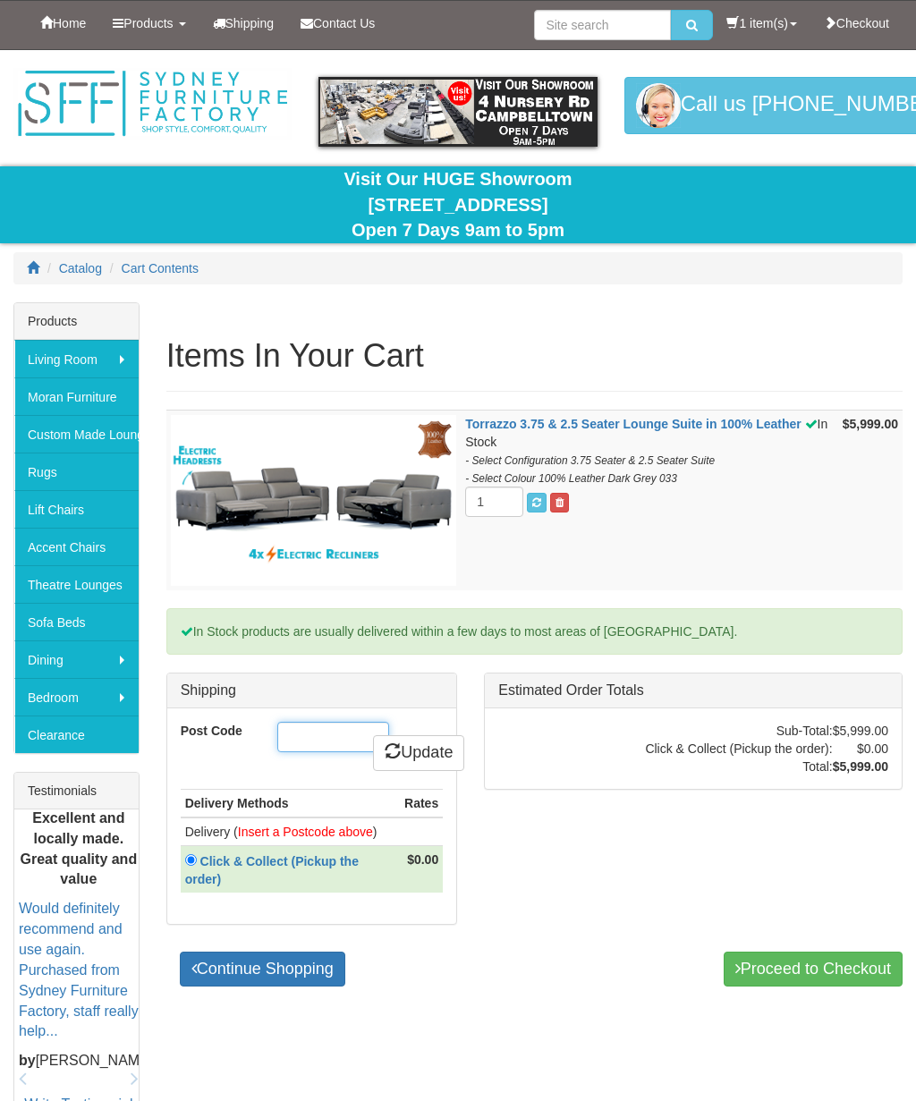
click at [332, 745] on input "Post Code" at bounding box center [333, 737] width 112 height 30
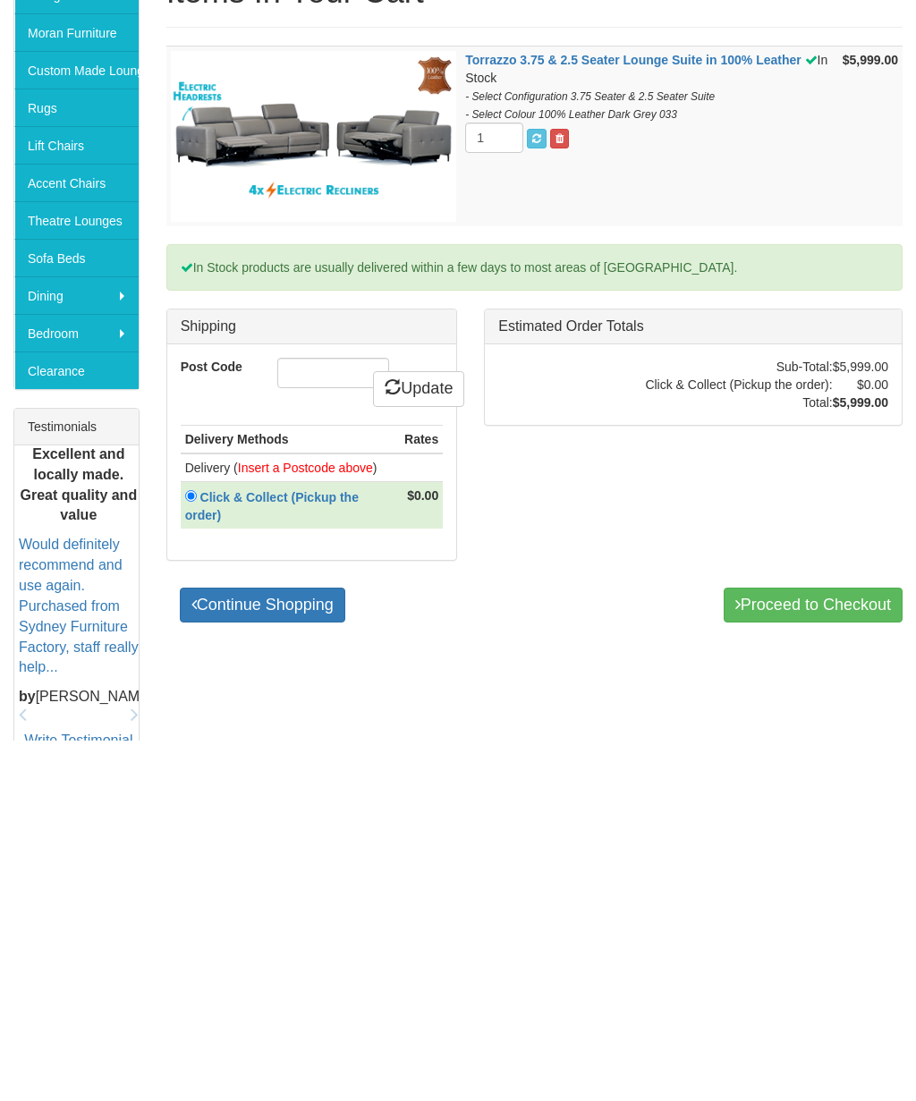
scroll to position [335, 0]
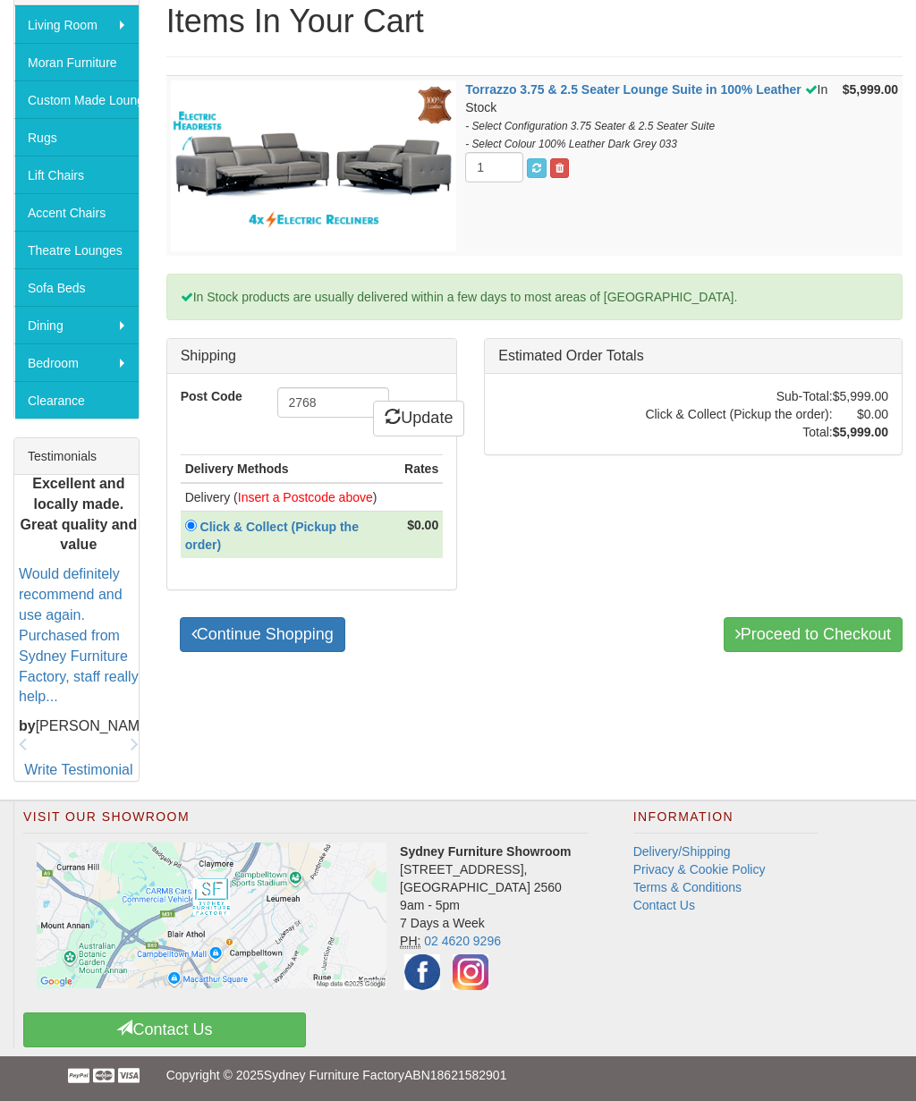
type input "2768"
click at [428, 411] on link "Update" at bounding box center [418, 419] width 91 height 36
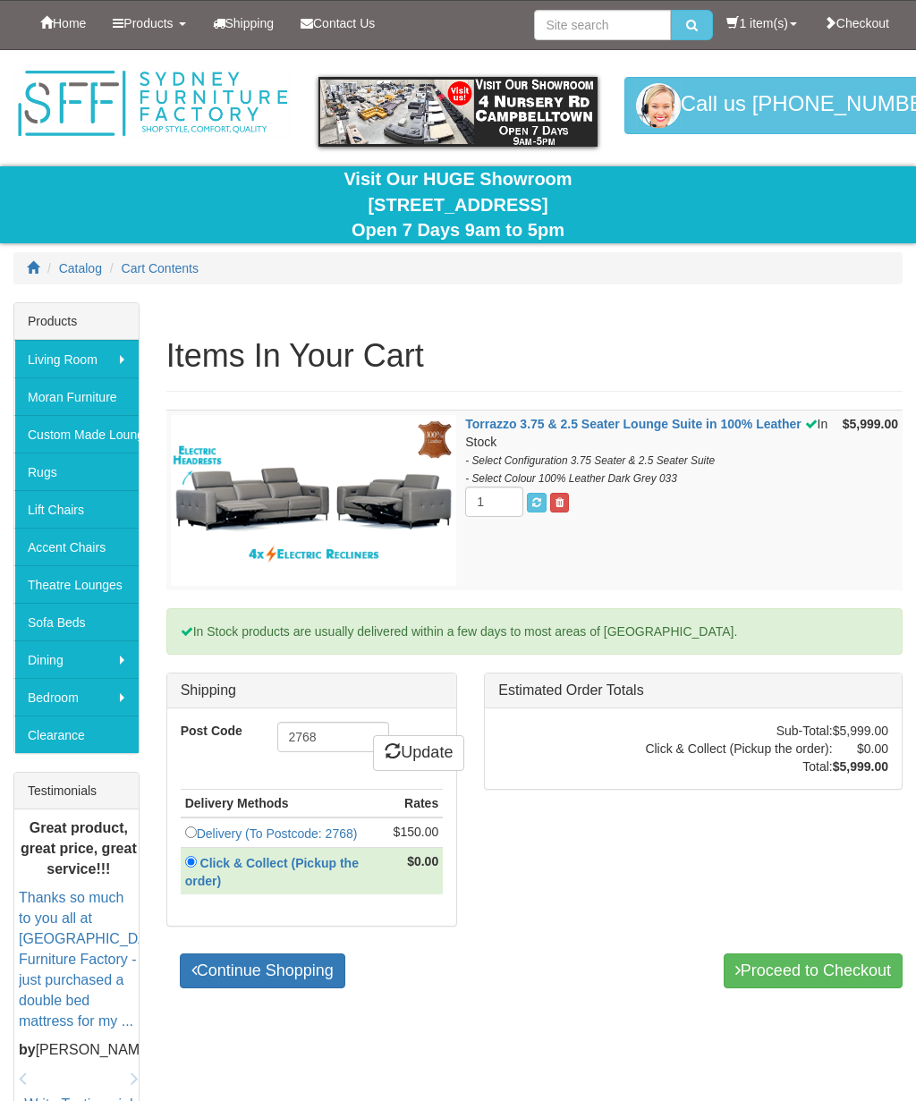
click at [810, 963] on link "Proceed to Checkout" at bounding box center [813, 971] width 179 height 36
